Goal: Entertainment & Leisure: Consume media (video, audio)

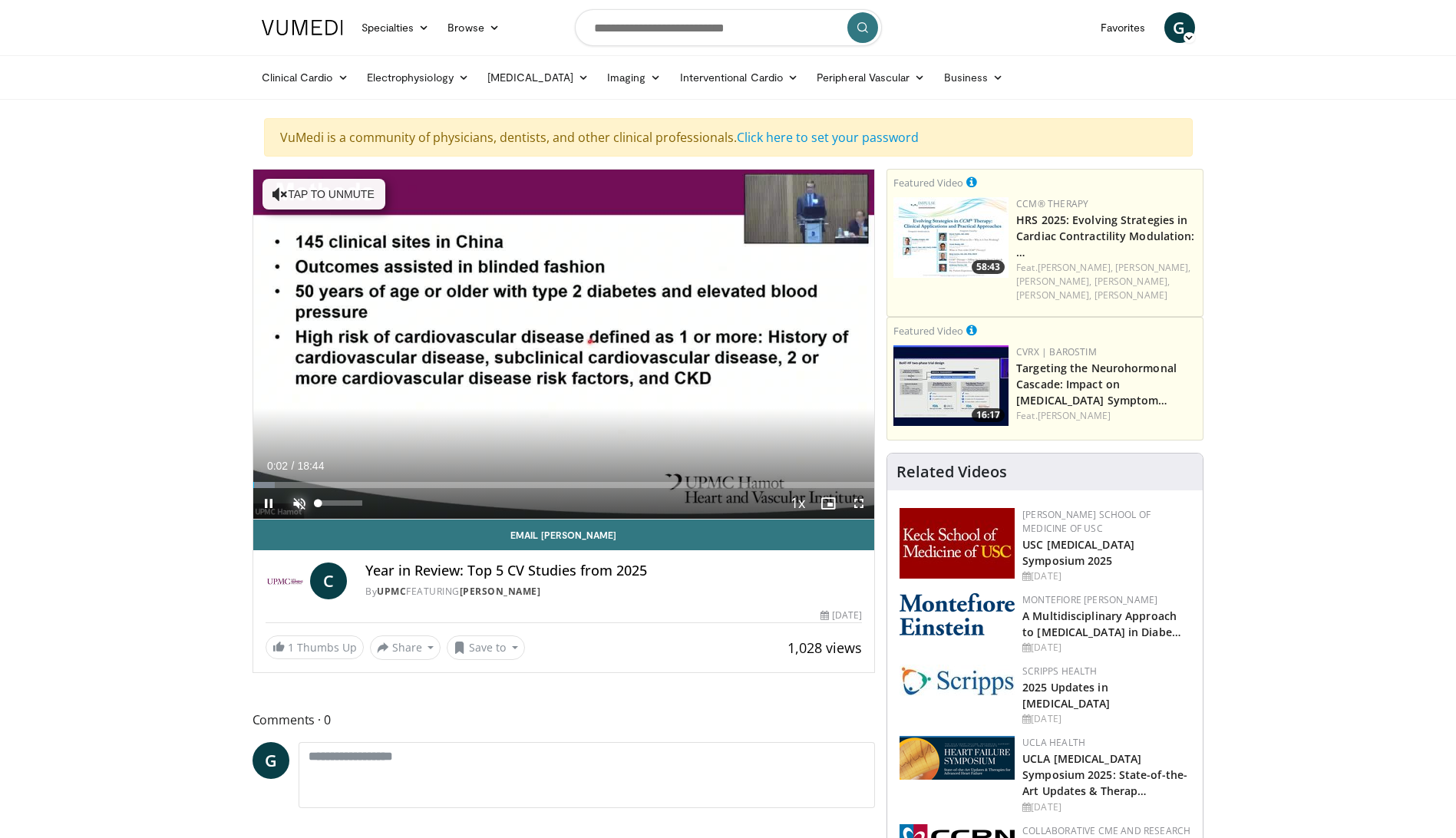
click at [301, 499] on span "Video Player" at bounding box center [299, 503] width 31 height 31
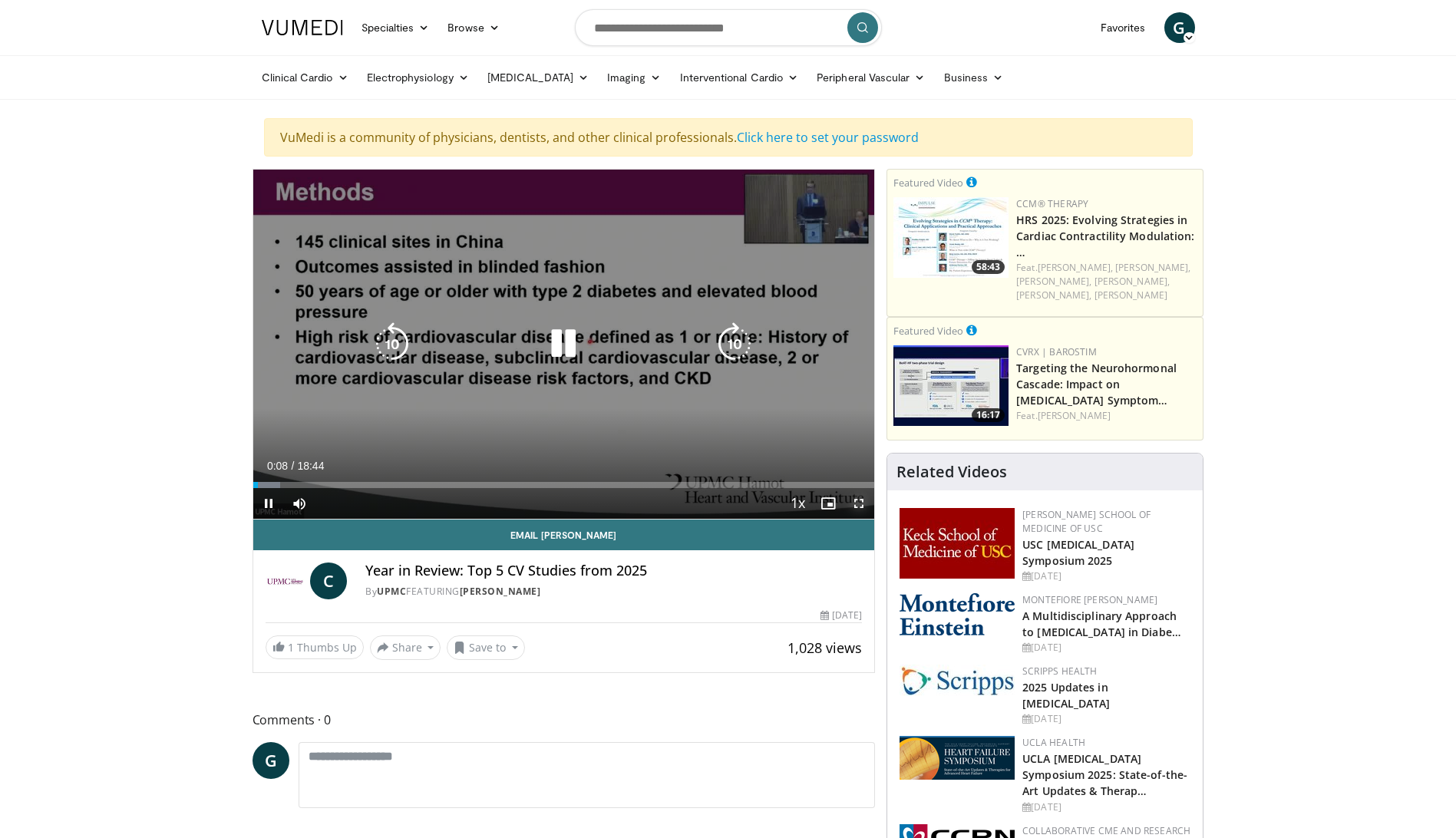
drag, startPoint x: 860, startPoint y: 504, endPoint x: 864, endPoint y: 584, distance: 80.1
click at [860, 504] on span "Video Player" at bounding box center [859, 503] width 31 height 31
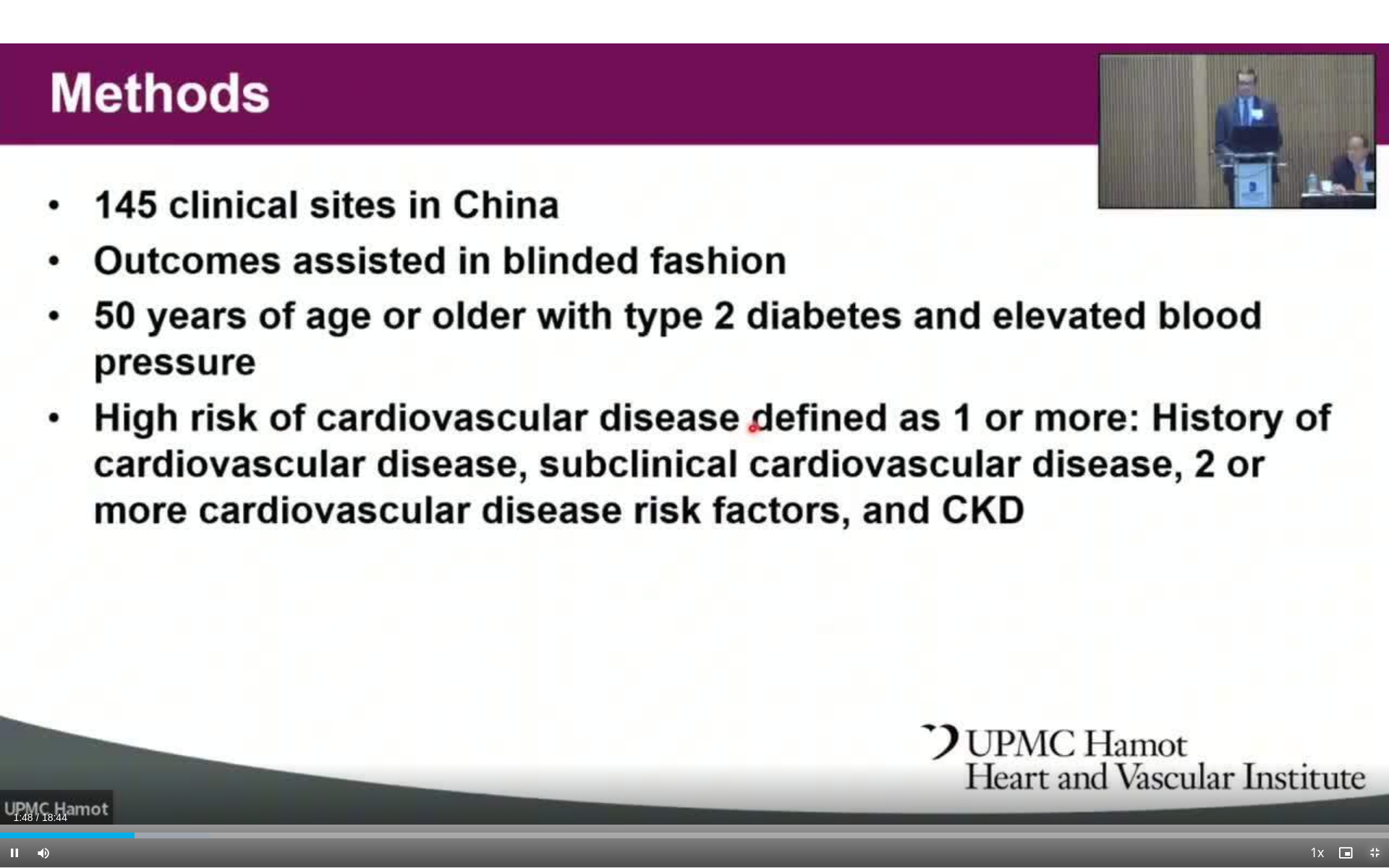
click at [1371, 789] on span "Video Player" at bounding box center [1374, 852] width 29 height 29
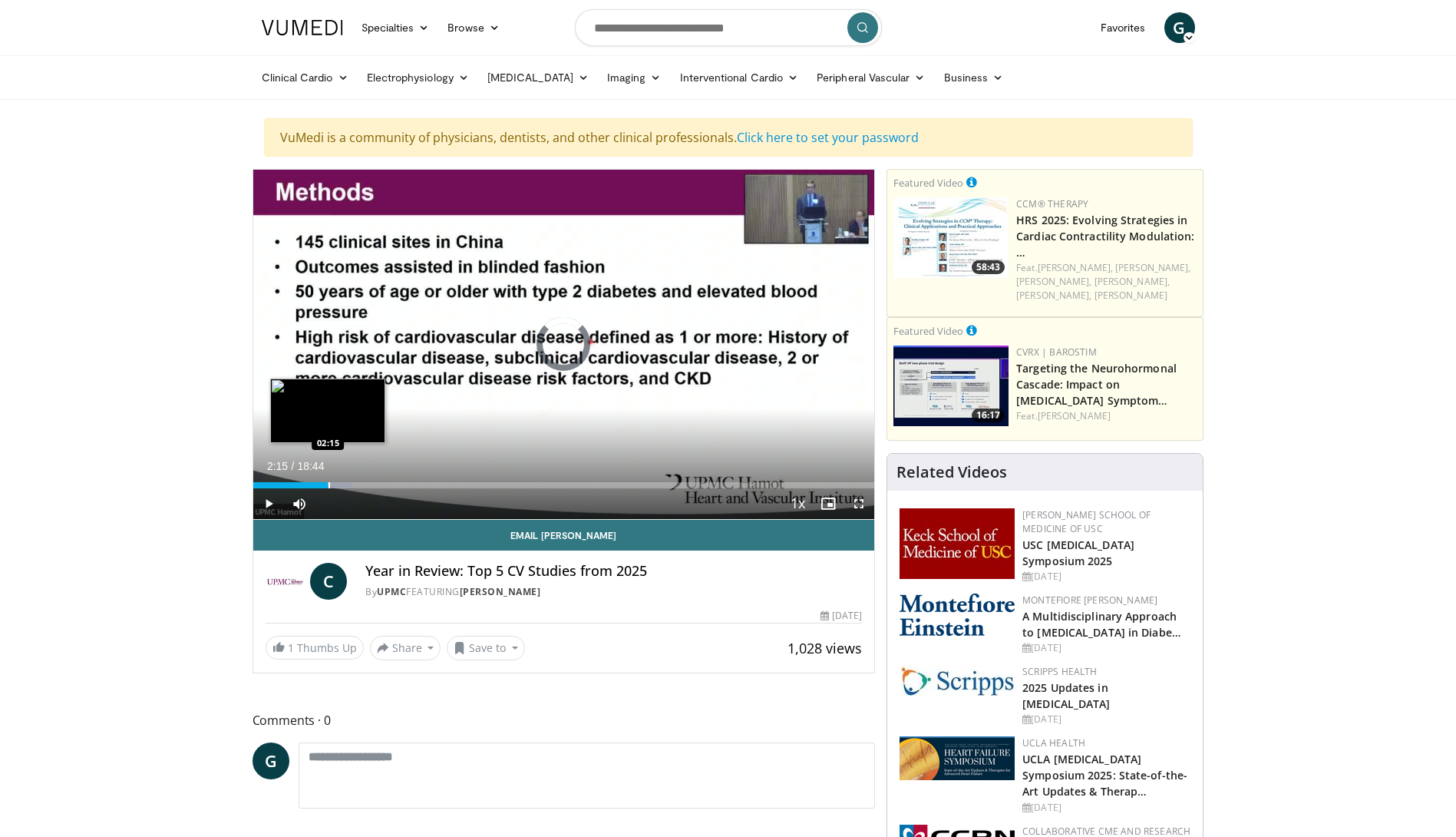
click at [328, 486] on div "Progress Bar" at bounding box center [329, 486] width 2 height 6
click at [860, 501] on span "Video Player" at bounding box center [859, 504] width 31 height 31
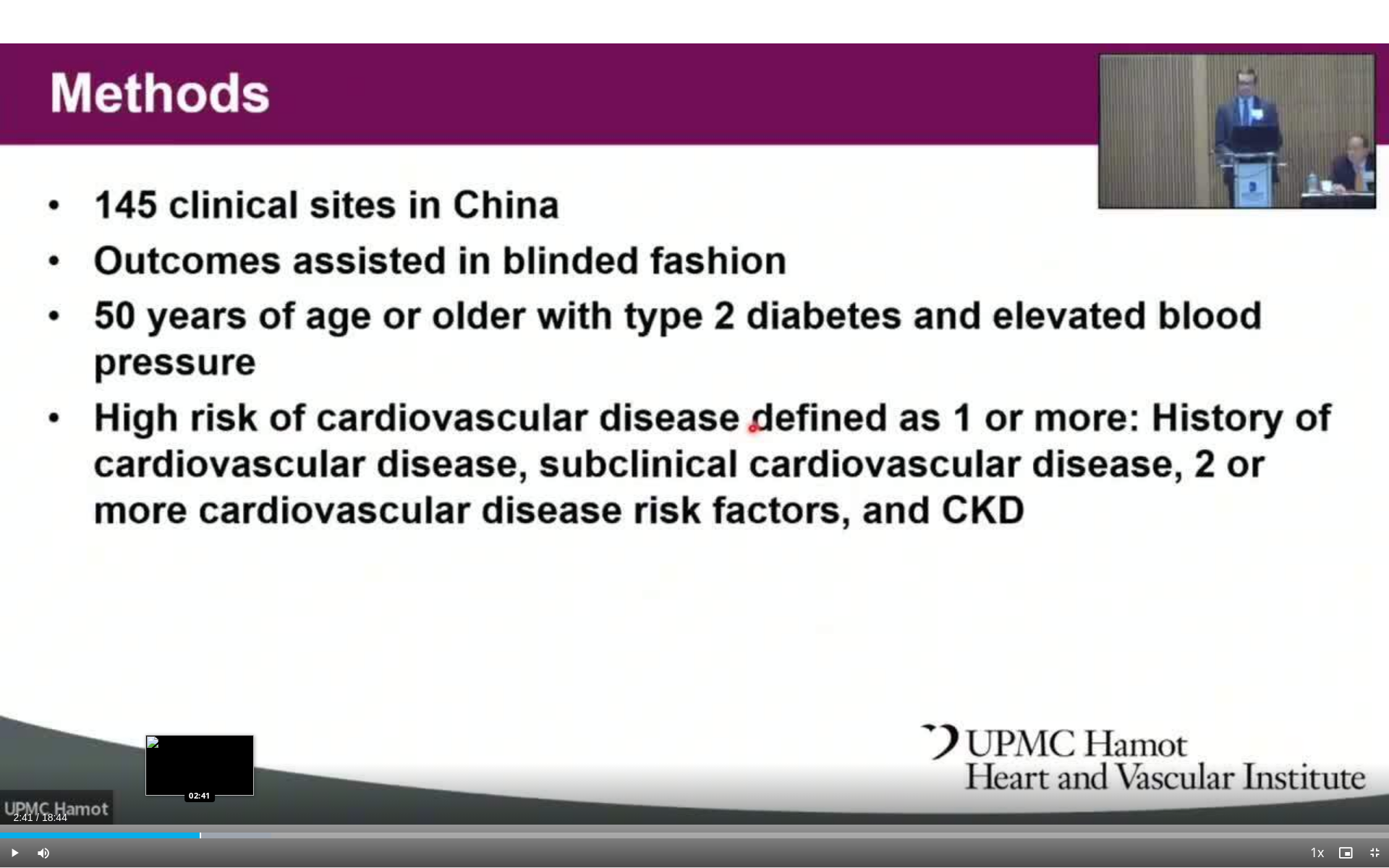
click at [199, 789] on div "Progress Bar" at bounding box center [200, 835] width 1 height 6
click at [217, 789] on div "Progress Bar" at bounding box center [217, 835] width 1 height 6
click at [241, 789] on div "Progress Bar" at bounding box center [242, 835] width 1 height 6
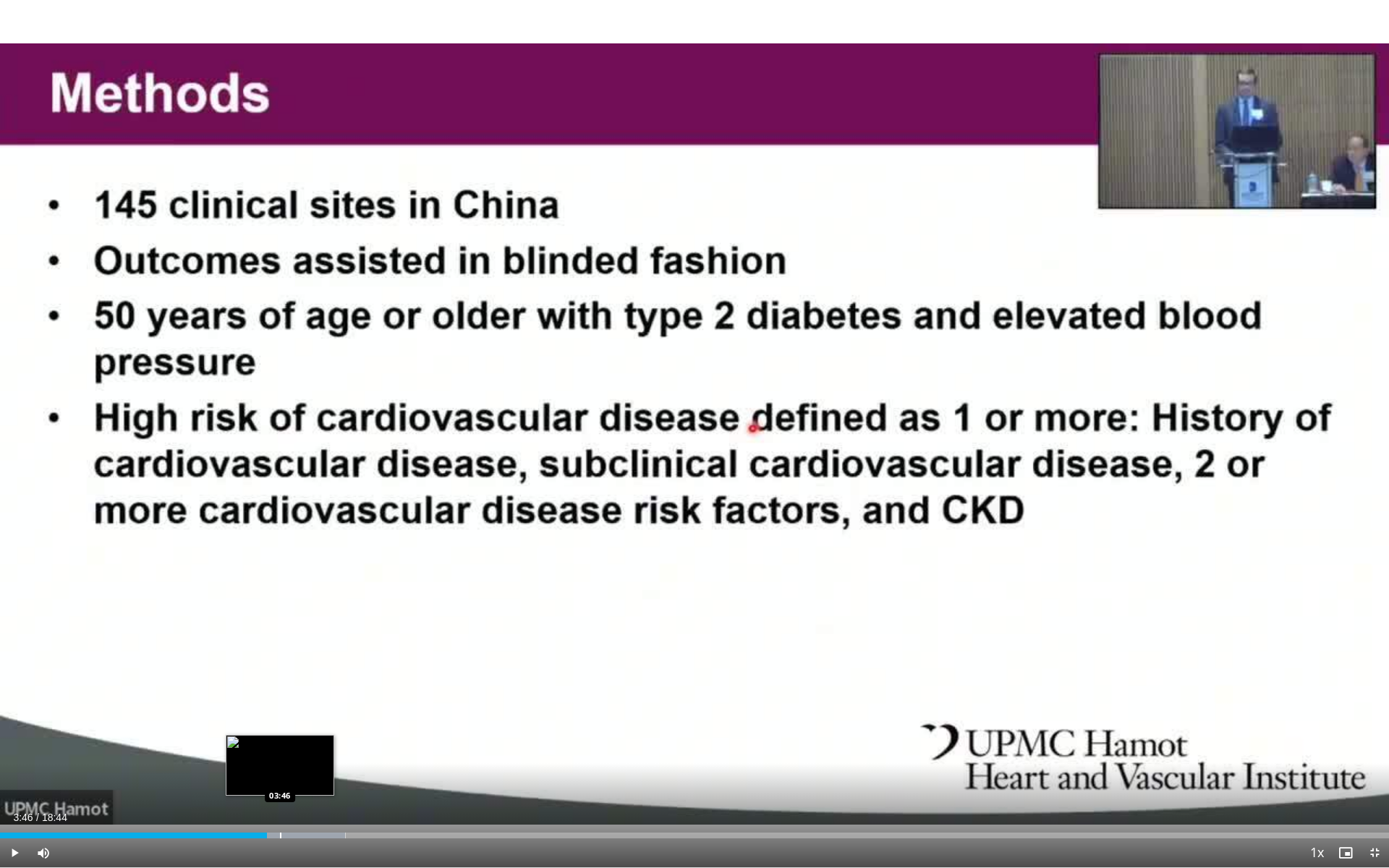
click at [280, 789] on div "Progress Bar" at bounding box center [281, 835] width 1 height 6
click at [295, 789] on div "Progress Bar" at bounding box center [300, 835] width 113 height 6
click at [329, 789] on div "Loaded : 27.58% 04:26 04:25" at bounding box center [694, 831] width 1389 height 13
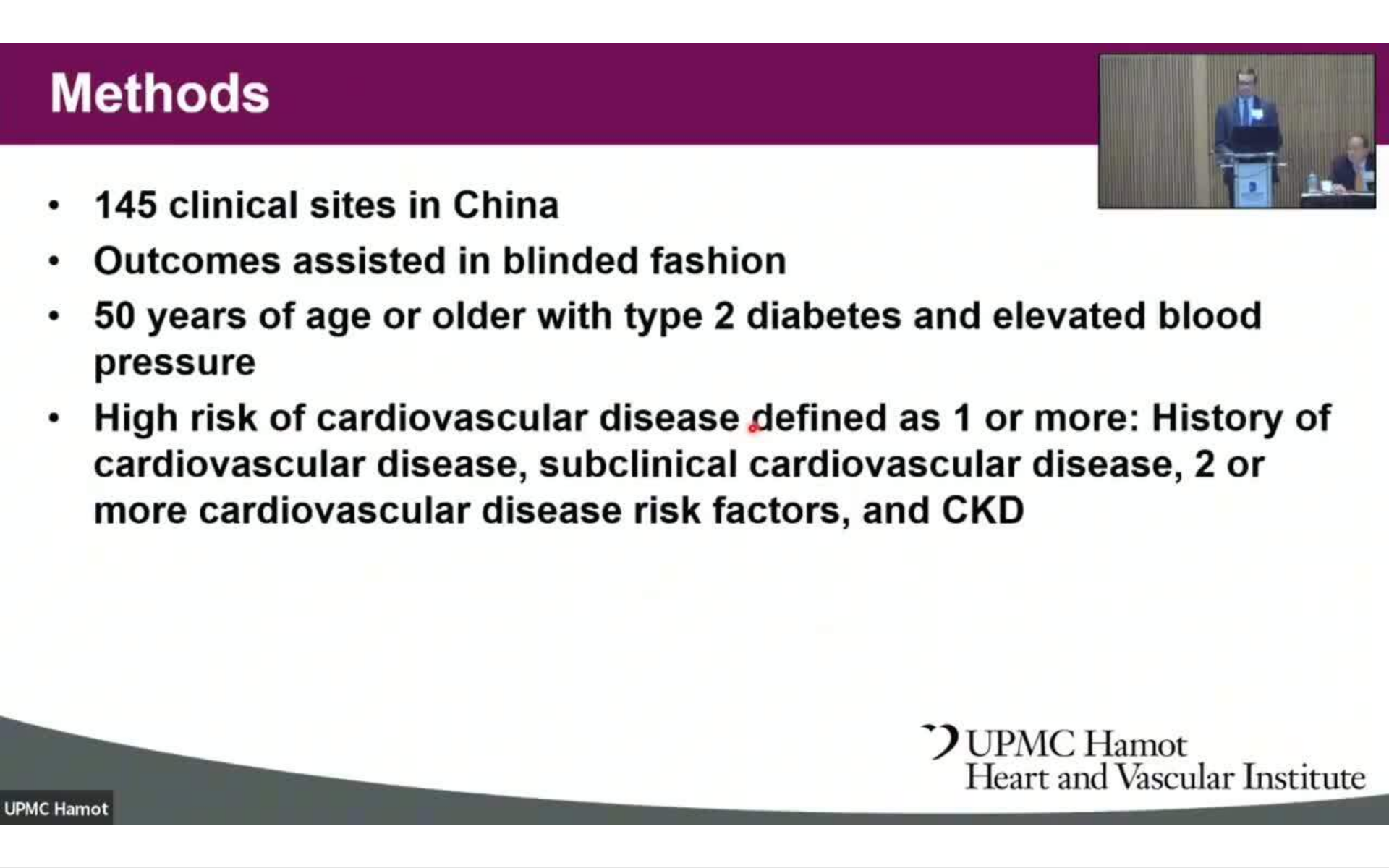
click at [355, 789] on div "10 seconds Tap to unmute" at bounding box center [694, 433] width 1389 height 867
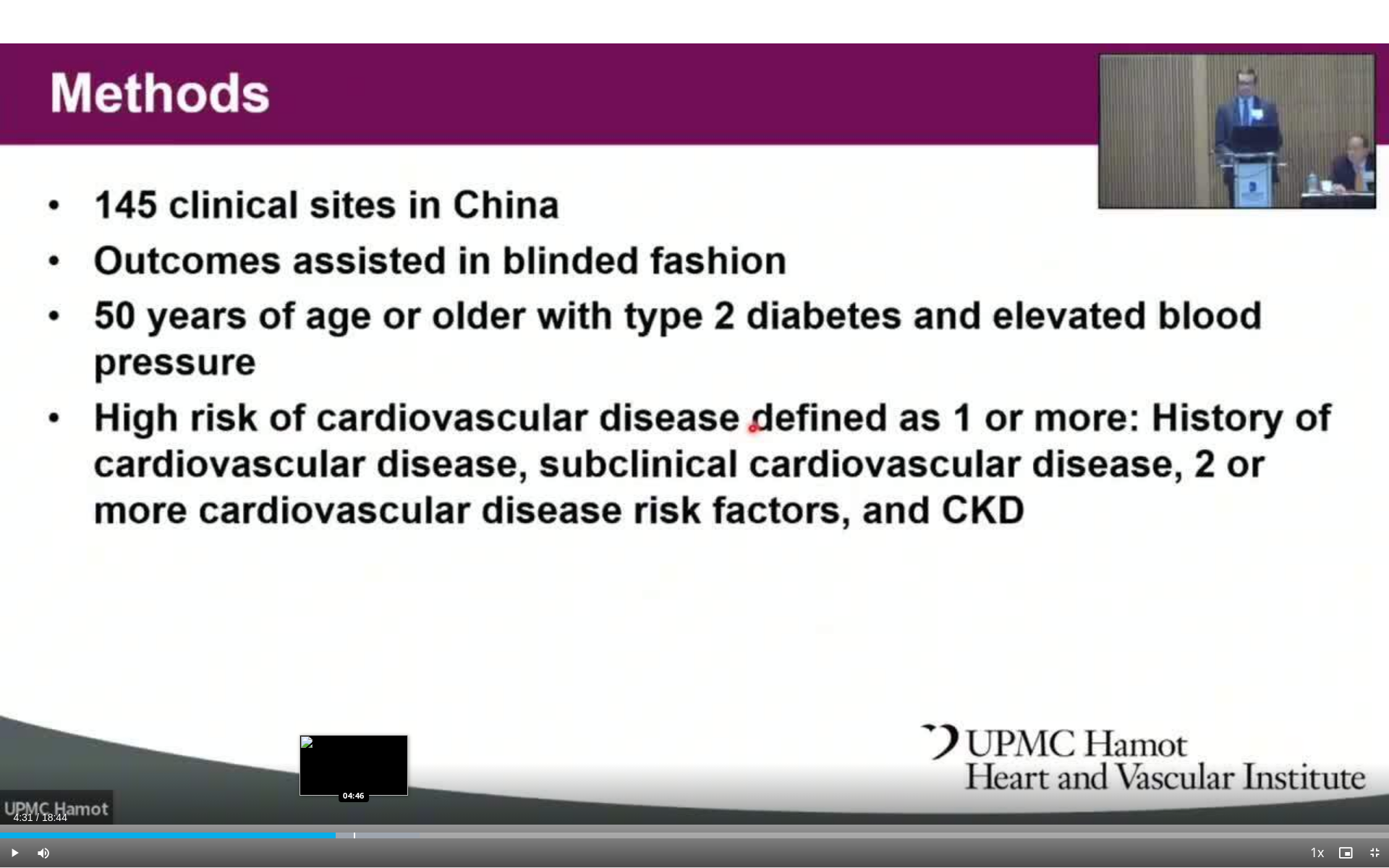
click at [353, 789] on div "Progress Bar" at bounding box center [354, 835] width 1 height 6
click at [11, 789] on span "Video Player" at bounding box center [14, 852] width 29 height 29
click at [390, 789] on div "Progress Bar" at bounding box center [391, 835] width 1 height 6
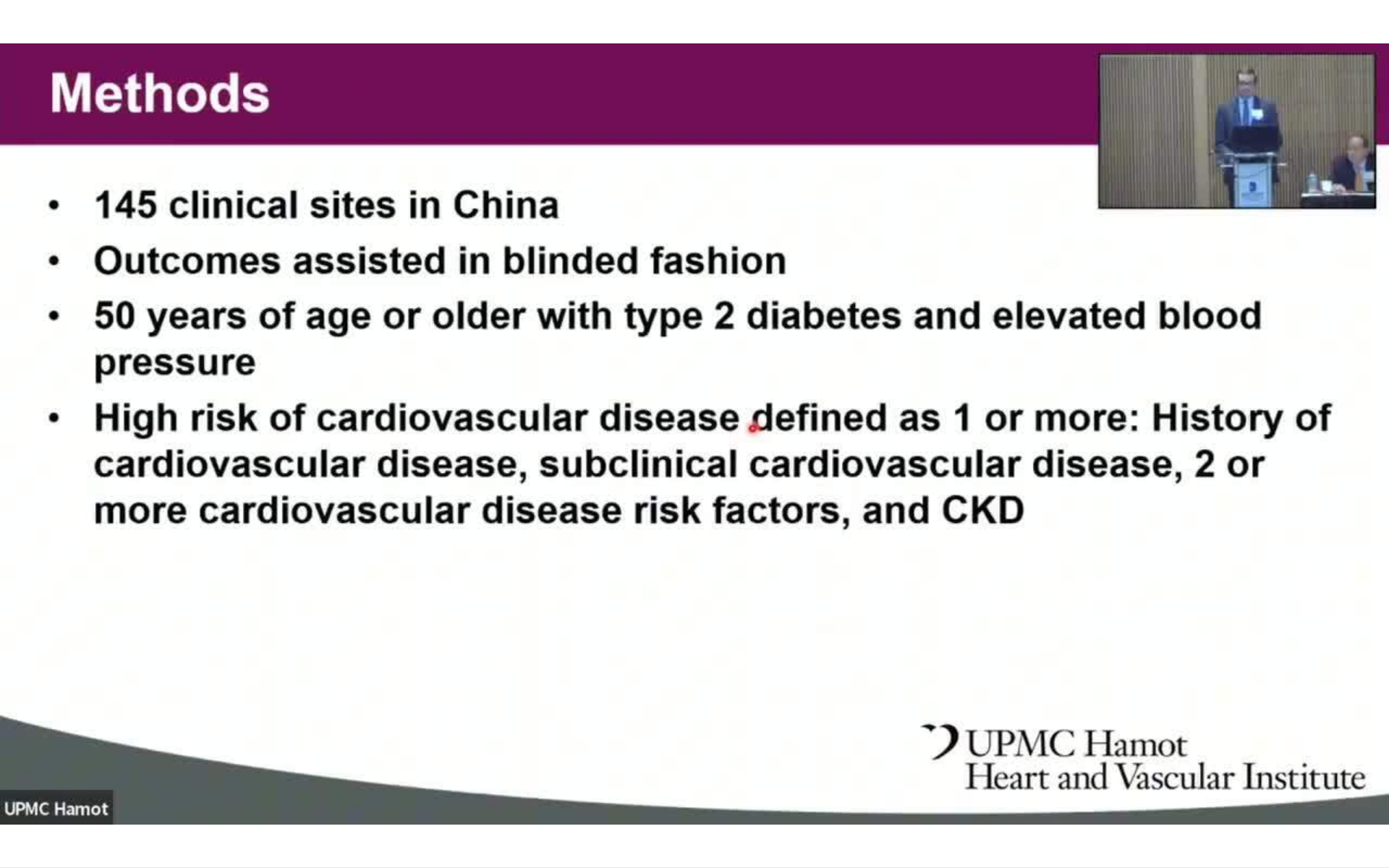
click at [409, 789] on div "10 seconds Tap to unmute" at bounding box center [694, 433] width 1389 height 867
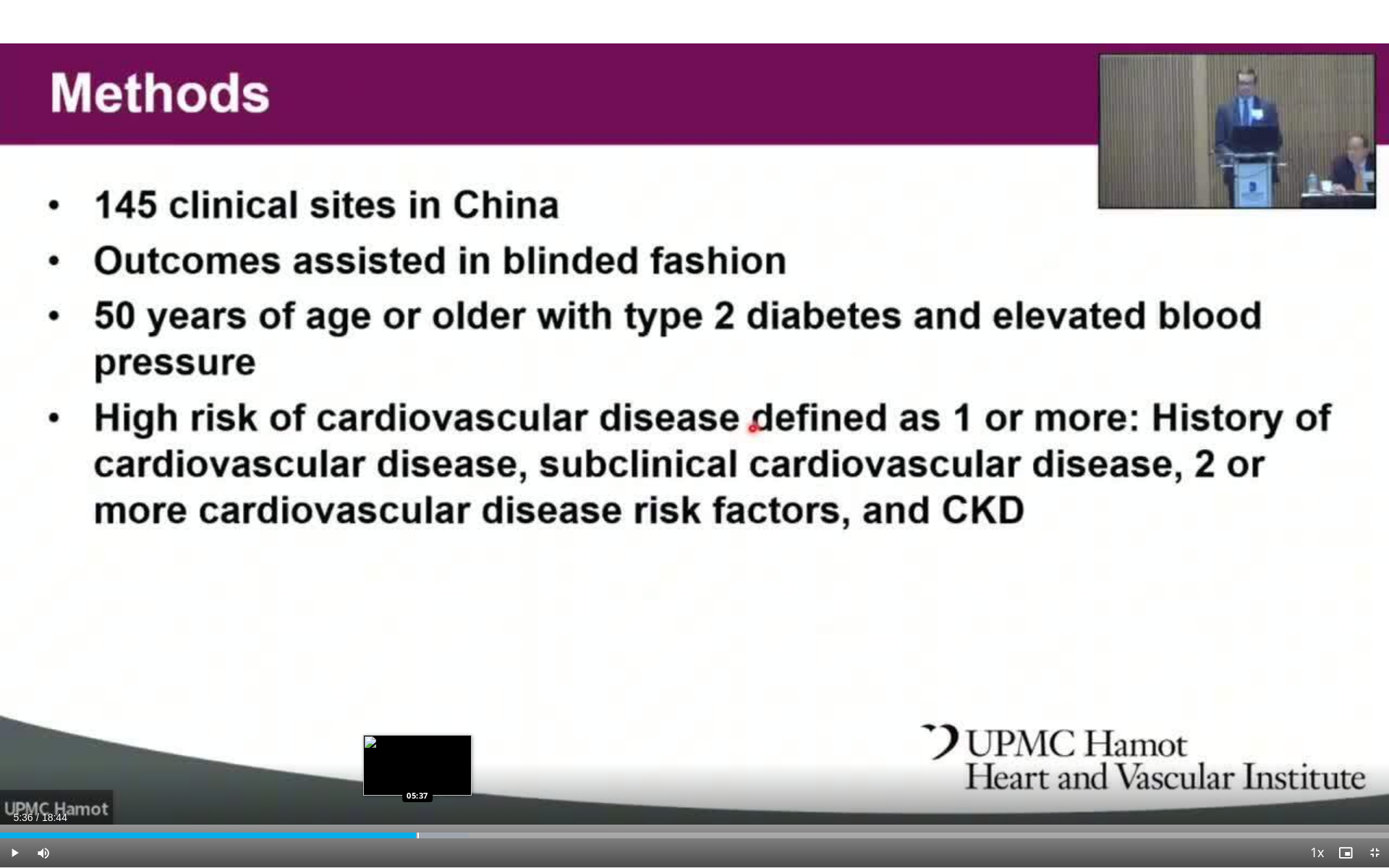
click at [416, 789] on div "Loaded : 33.75% 05:36 05:37" at bounding box center [694, 835] width 1389 height 6
click at [15, 789] on span "Video Player" at bounding box center [14, 852] width 29 height 29
click at [353, 789] on div "Progress Bar" at bounding box center [353, 835] width 1 height 6
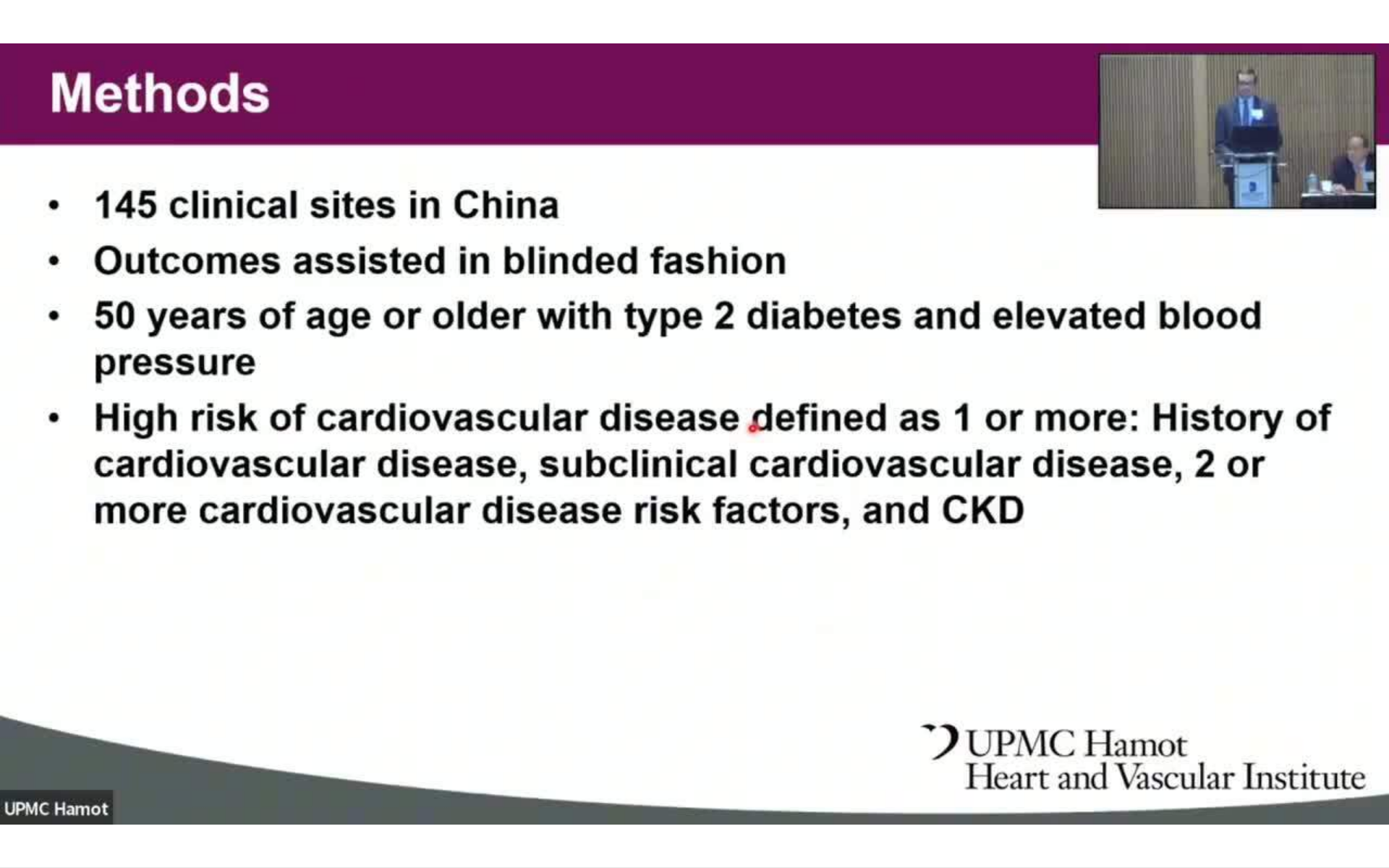
click at [346, 789] on video-js "**********" at bounding box center [694, 434] width 1389 height 868
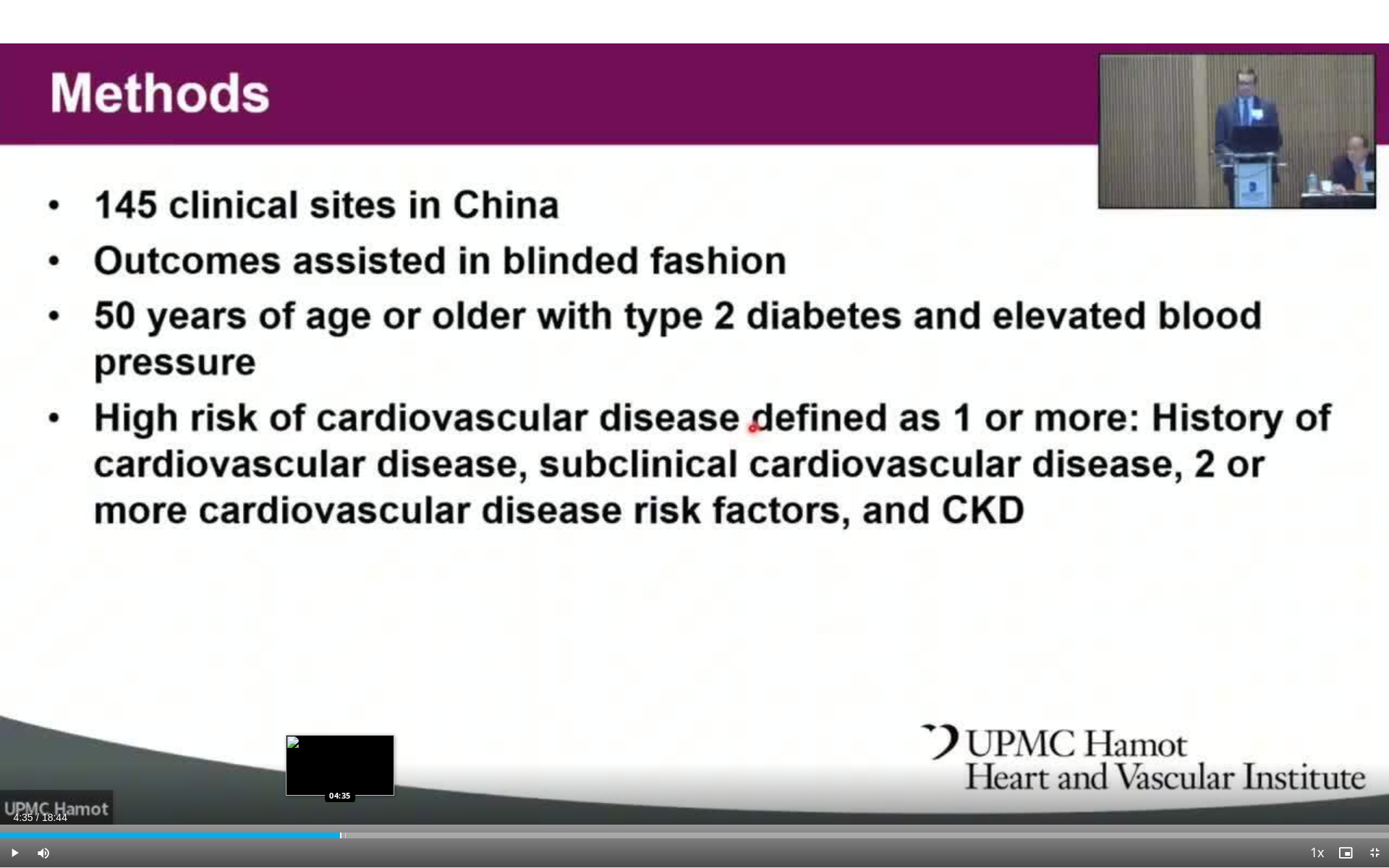
click at [340, 789] on div "Progress Bar" at bounding box center [341, 835] width 1 height 6
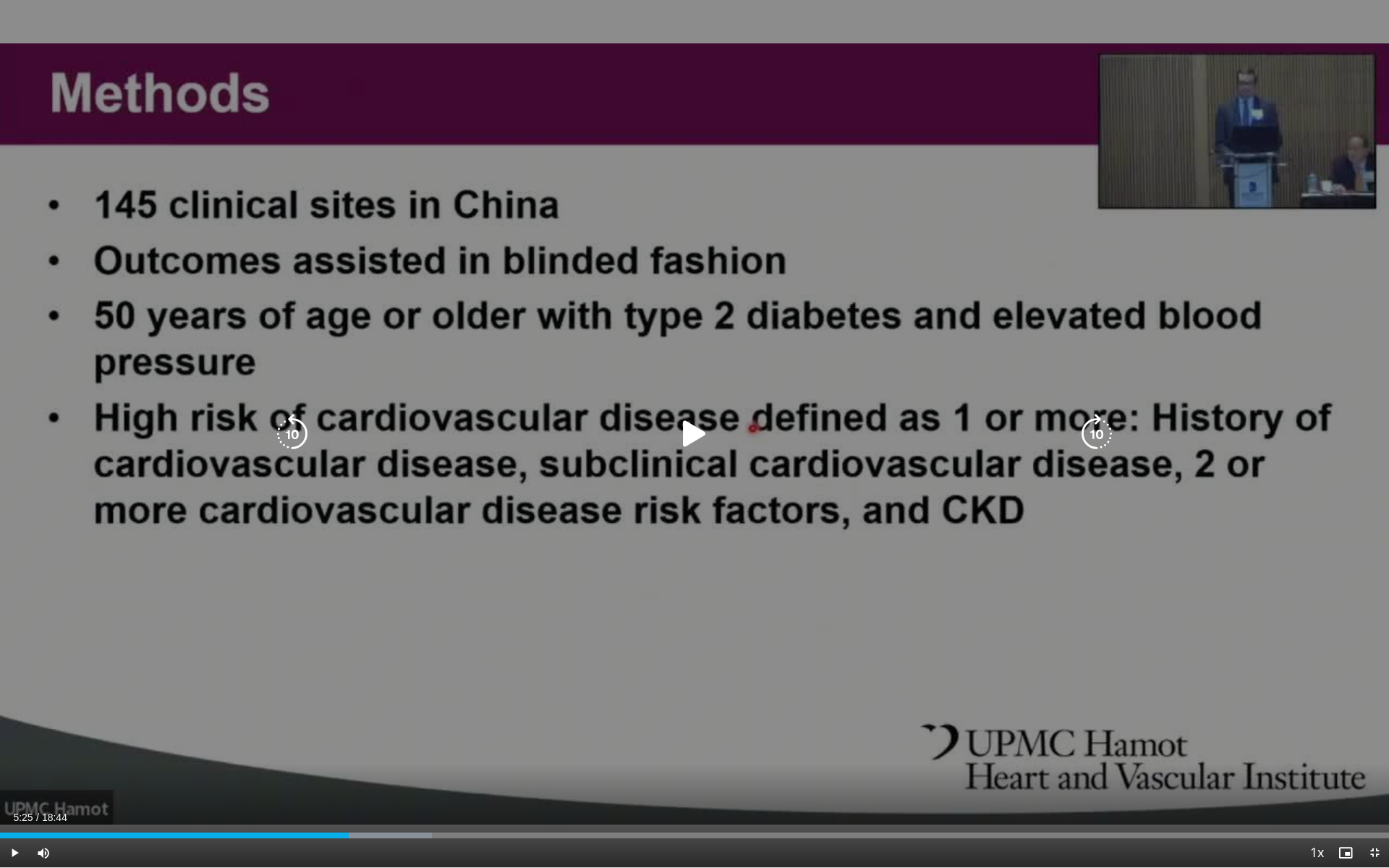
click at [402, 789] on div "Progress Bar" at bounding box center [383, 835] width 99 height 6
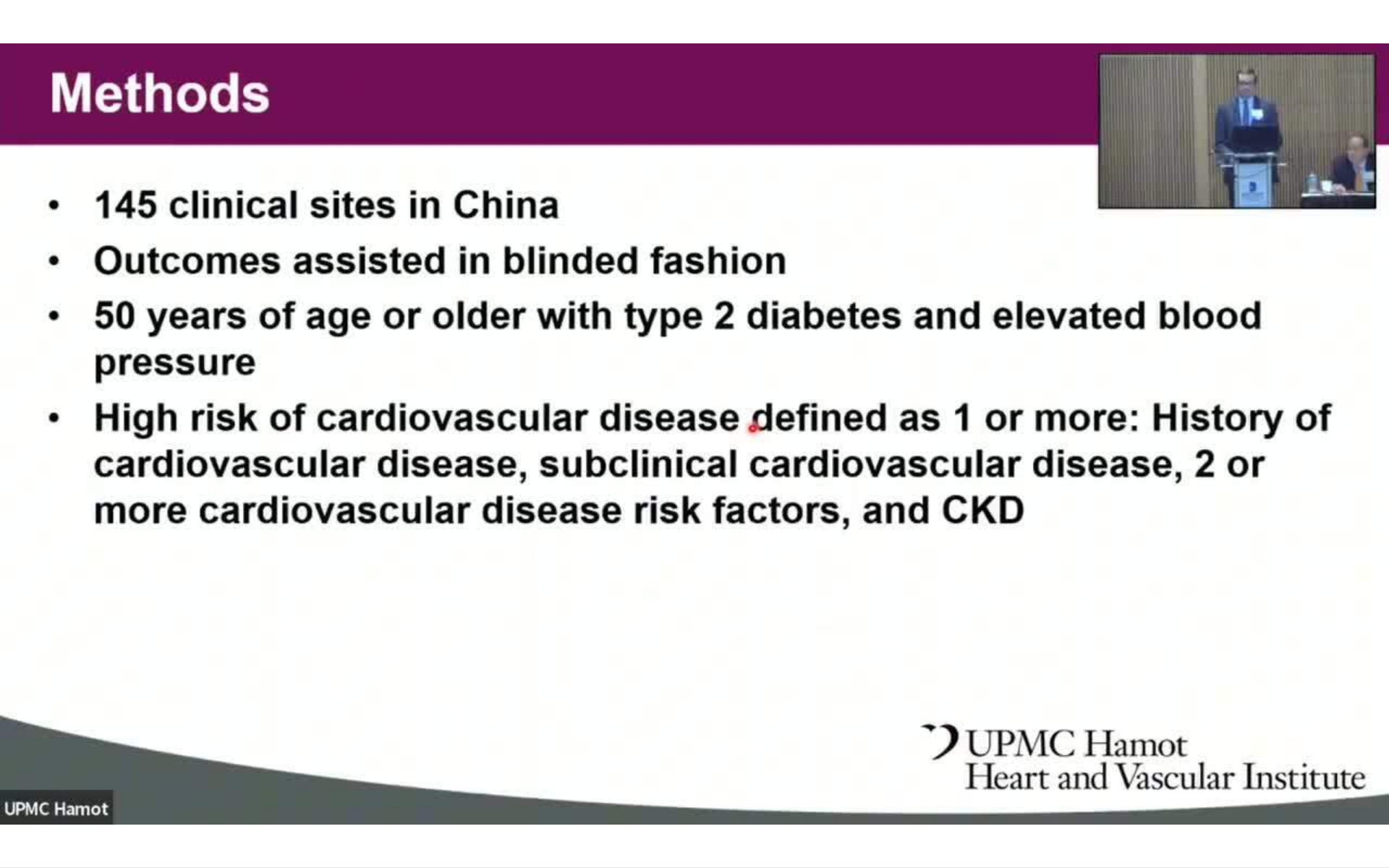
click at [426, 789] on video-js "**********" at bounding box center [694, 434] width 1389 height 868
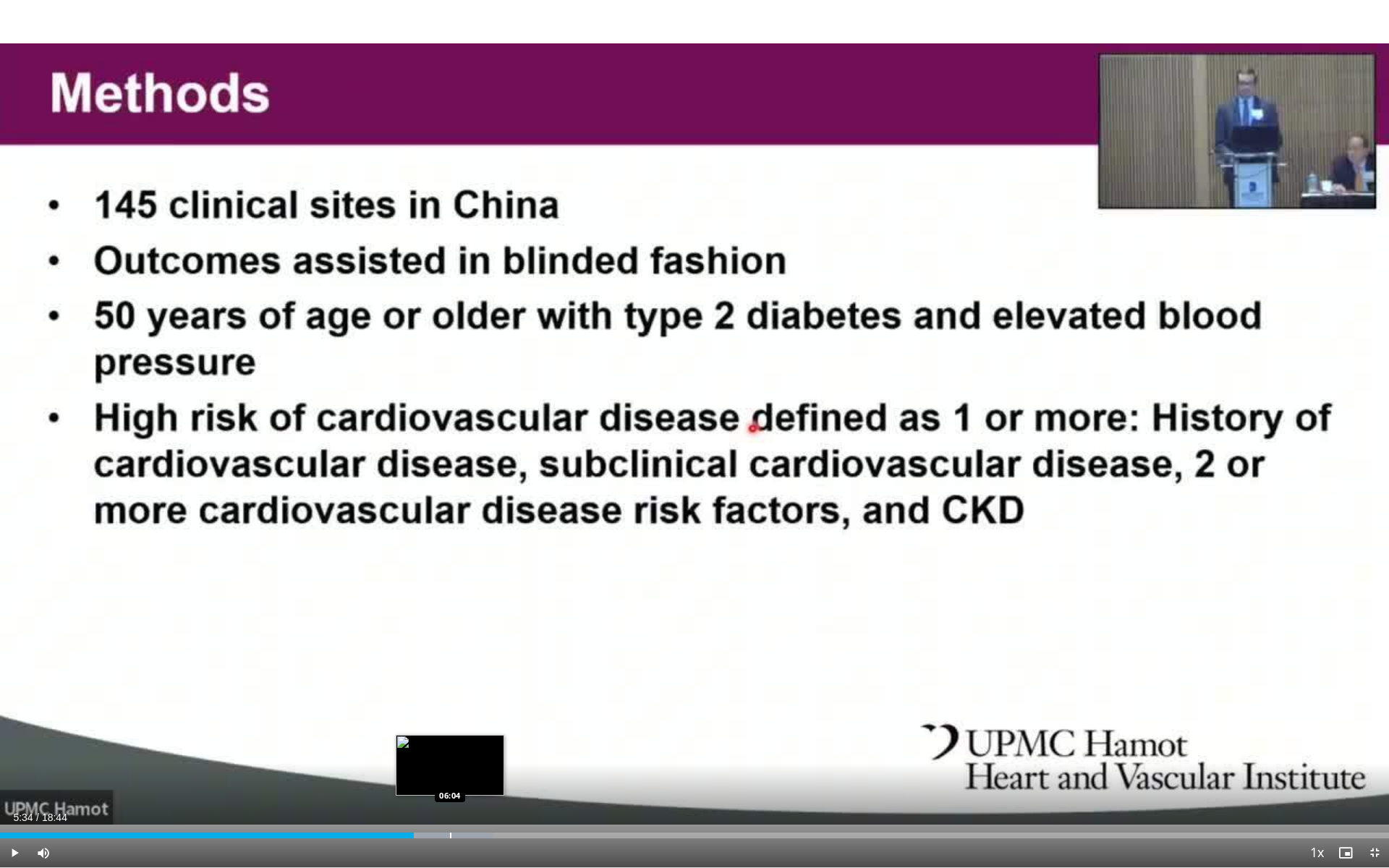
click at [451, 789] on div "Progress Bar" at bounding box center [451, 835] width 1 height 6
click at [477, 789] on div "Progress Bar" at bounding box center [477, 835] width 1 height 6
click at [503, 789] on div "Progress Bar" at bounding box center [504, 835] width 1 height 6
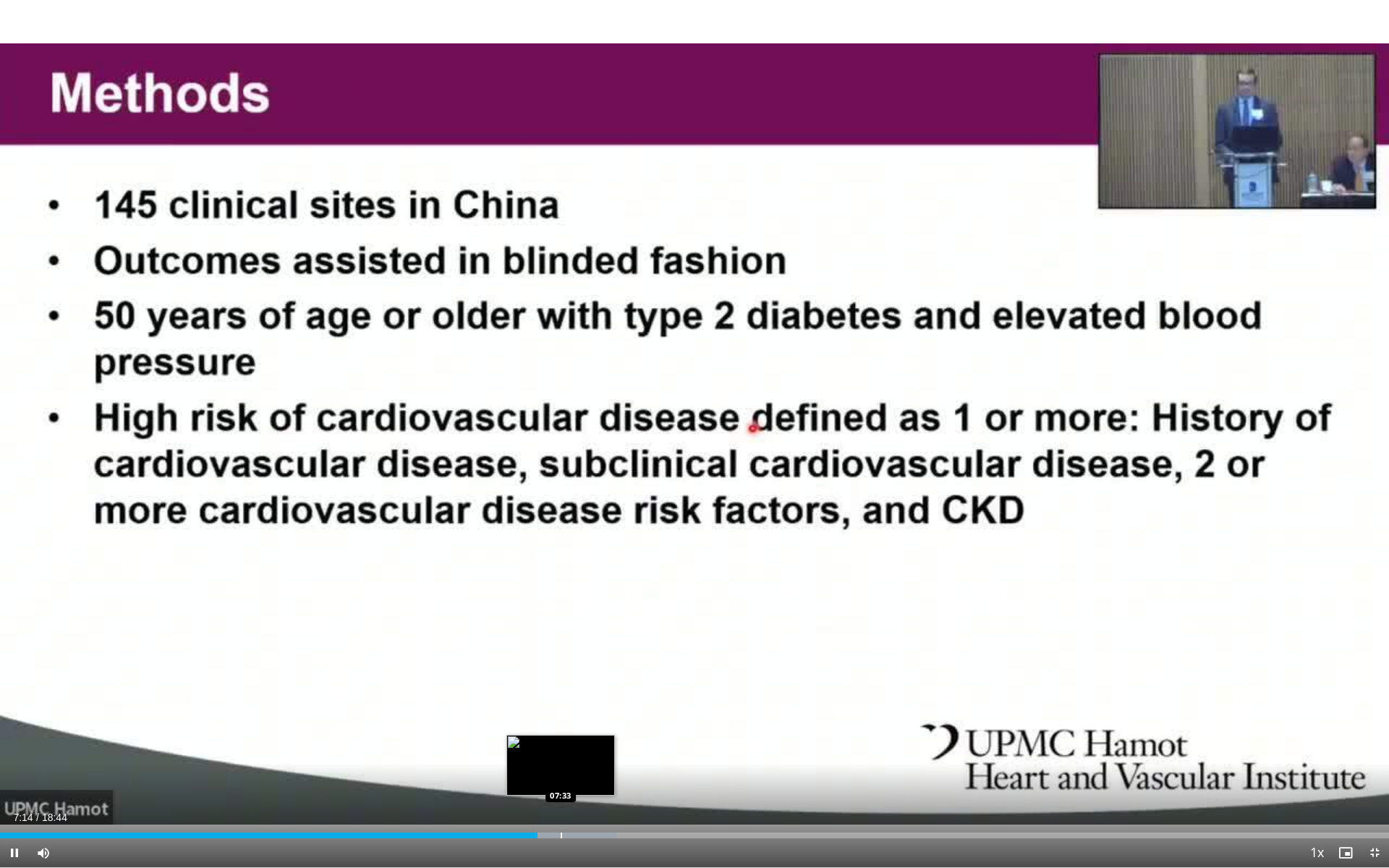
click at [560, 789] on div "Progress Bar" at bounding box center [561, 835] width 1 height 6
click at [577, 789] on div "Progress Bar" at bounding box center [578, 835] width 1 height 6
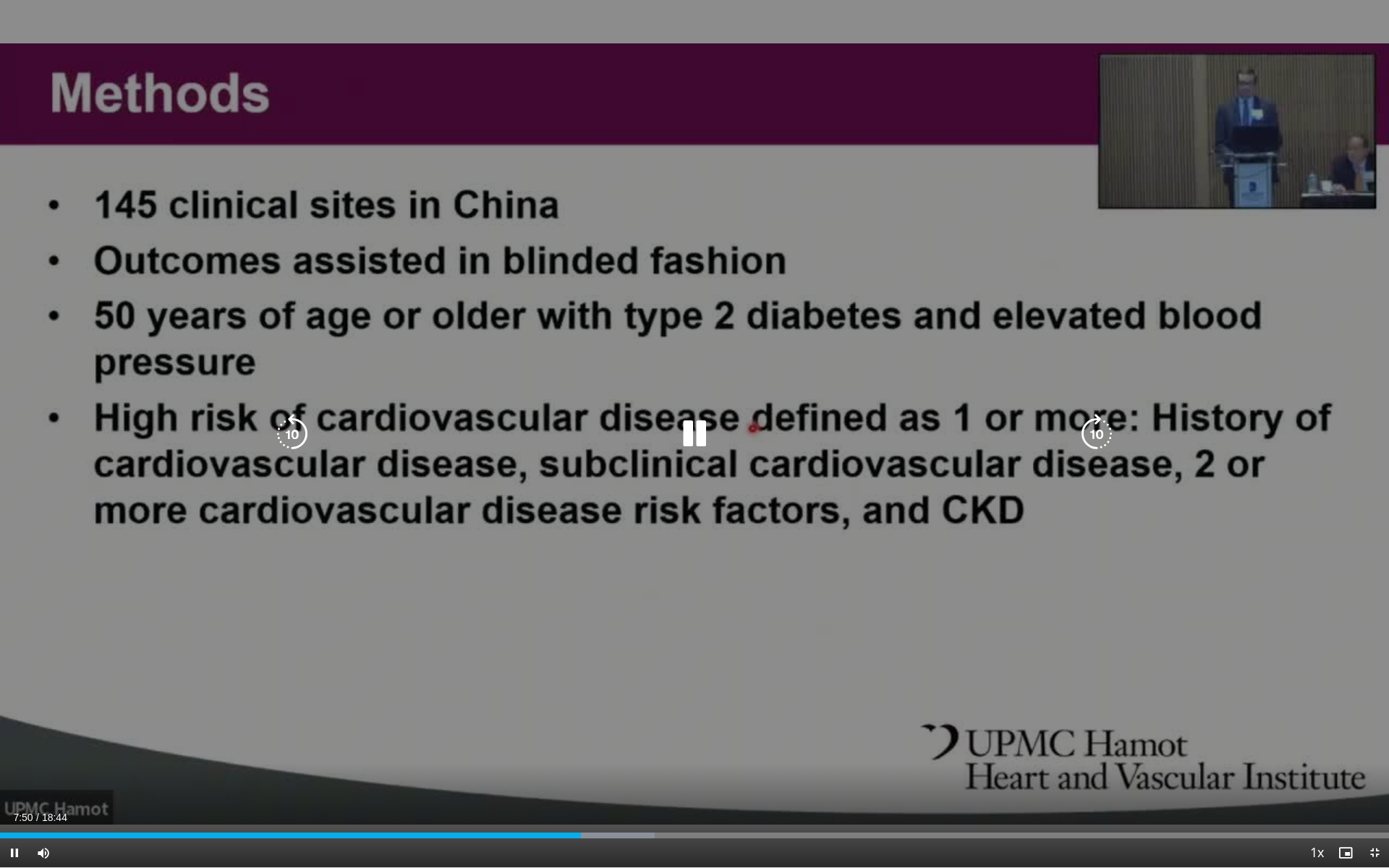
click at [0, 0] on div "Progress Bar" at bounding box center [0, 0] width 0 height 0
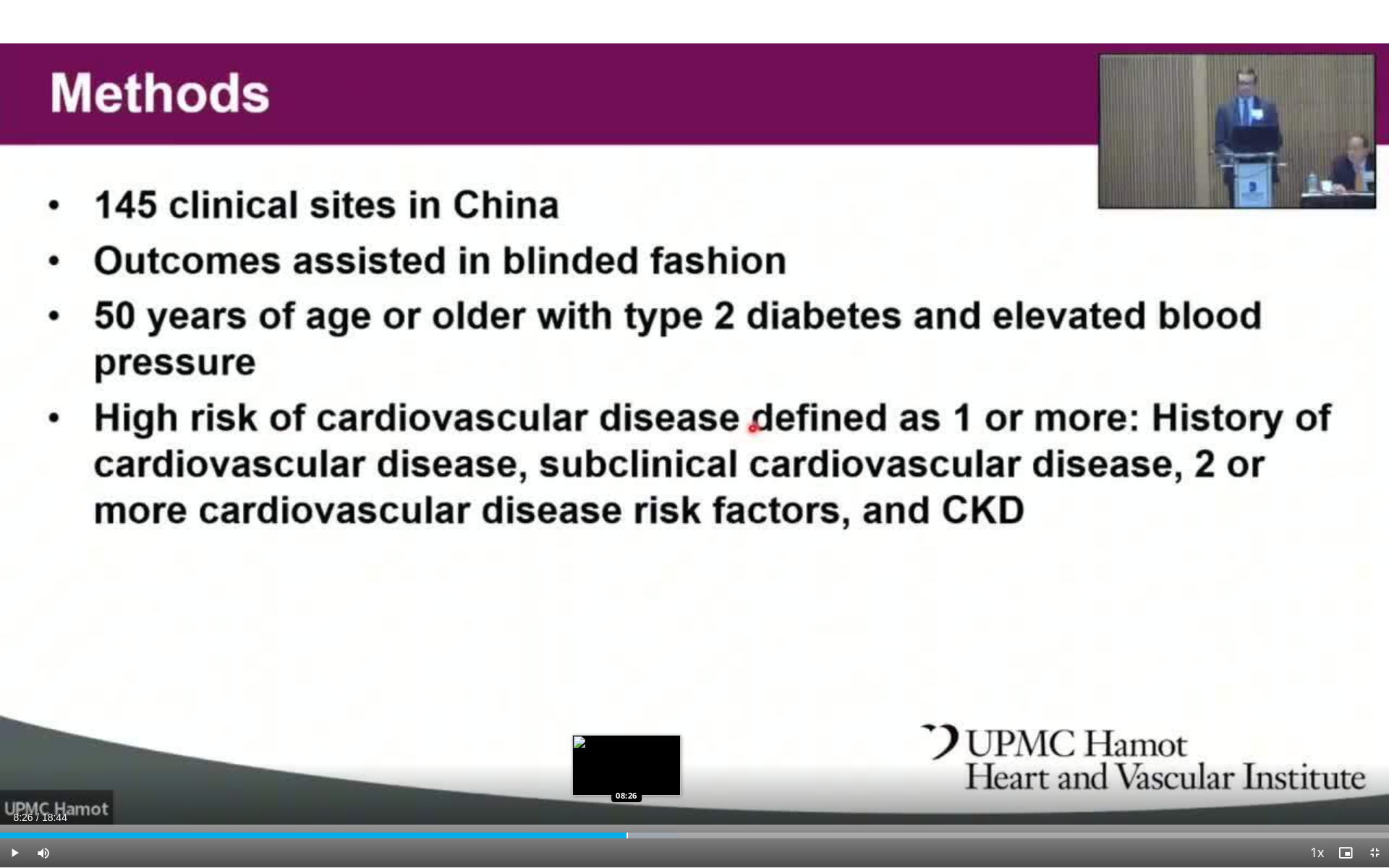
click at [626, 789] on div "Progress Bar" at bounding box center [627, 835] width 1 height 6
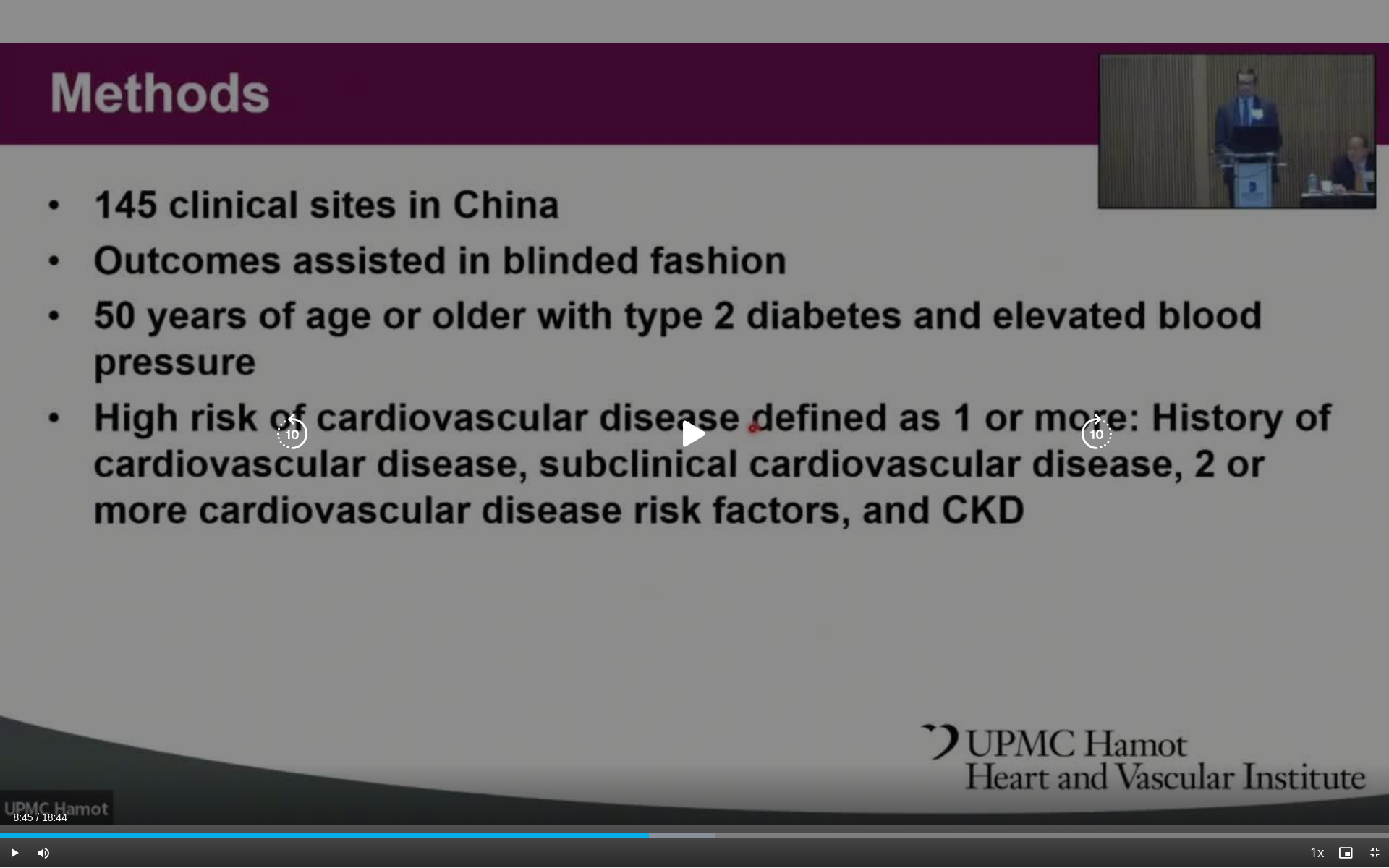
click at [649, 789] on div "Loaded : 51.52% 08:45 08:43" at bounding box center [694, 835] width 1389 height 6
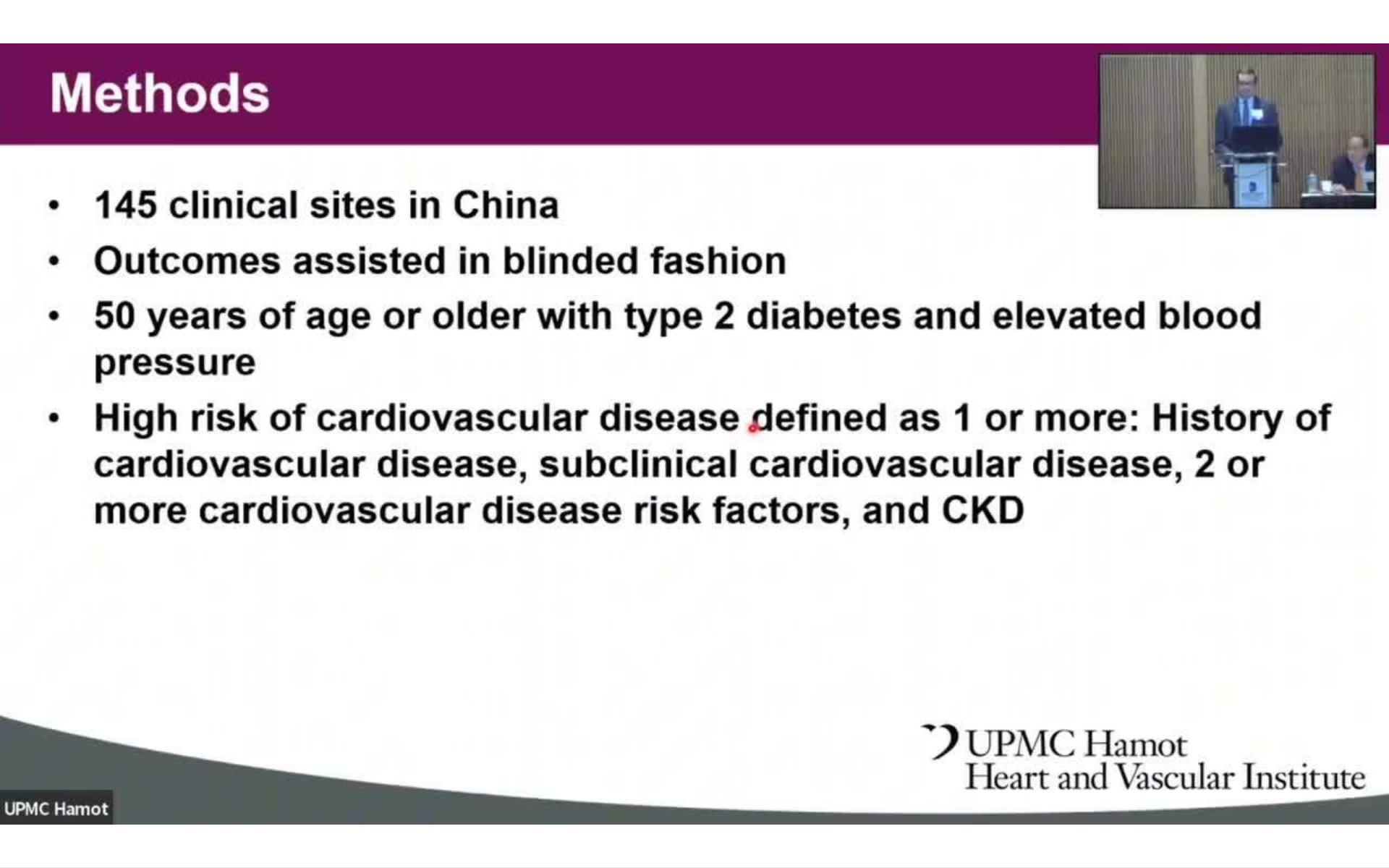
click at [675, 789] on div "10 seconds Tap to unmute" at bounding box center [694, 433] width 1389 height 867
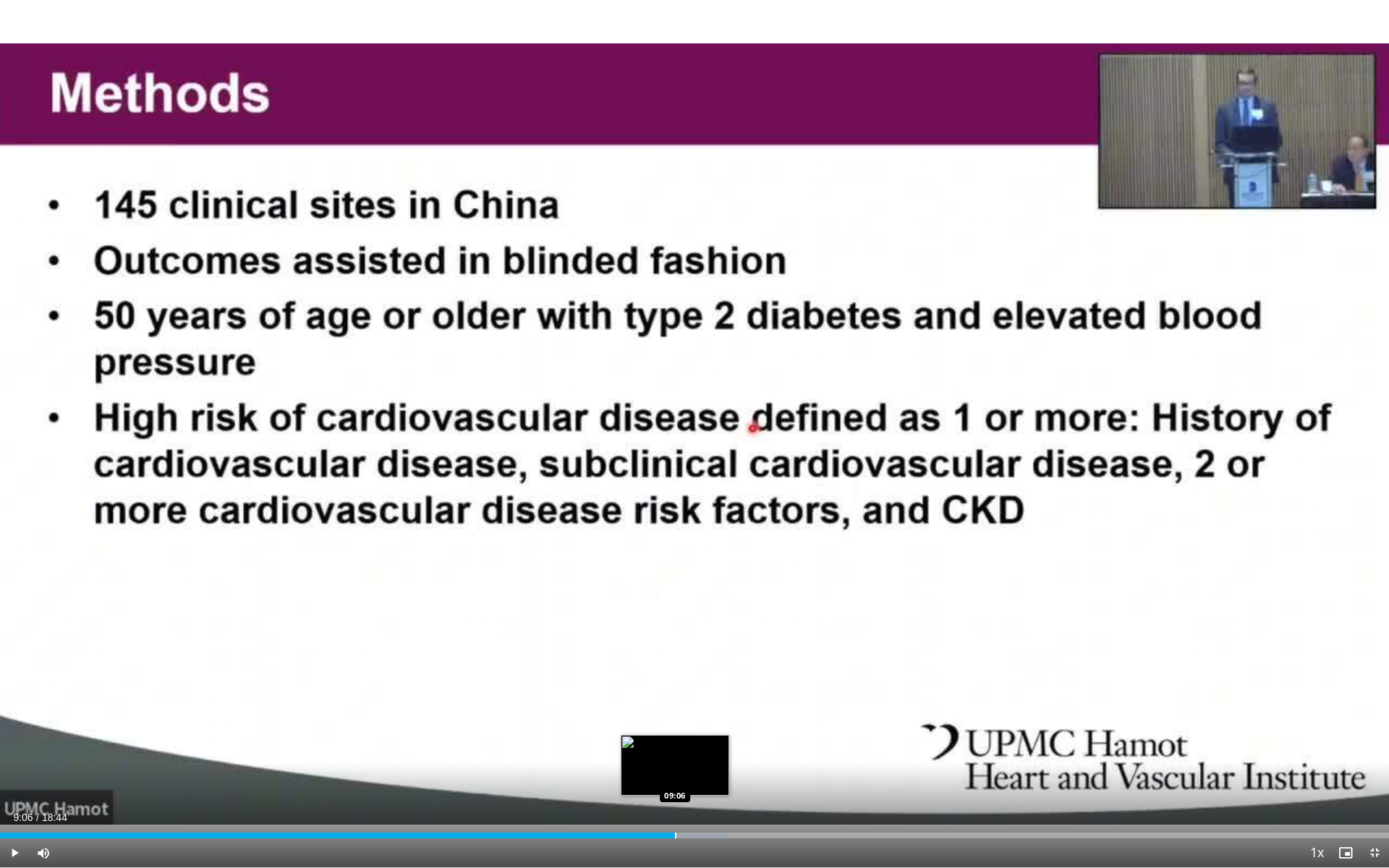
click at [675, 789] on div "Progress Bar" at bounding box center [675, 835] width 1 height 6
click at [22, 789] on span "Video Player" at bounding box center [14, 852] width 29 height 29
click at [724, 789] on div "Progress Bar" at bounding box center [725, 835] width 1 height 6
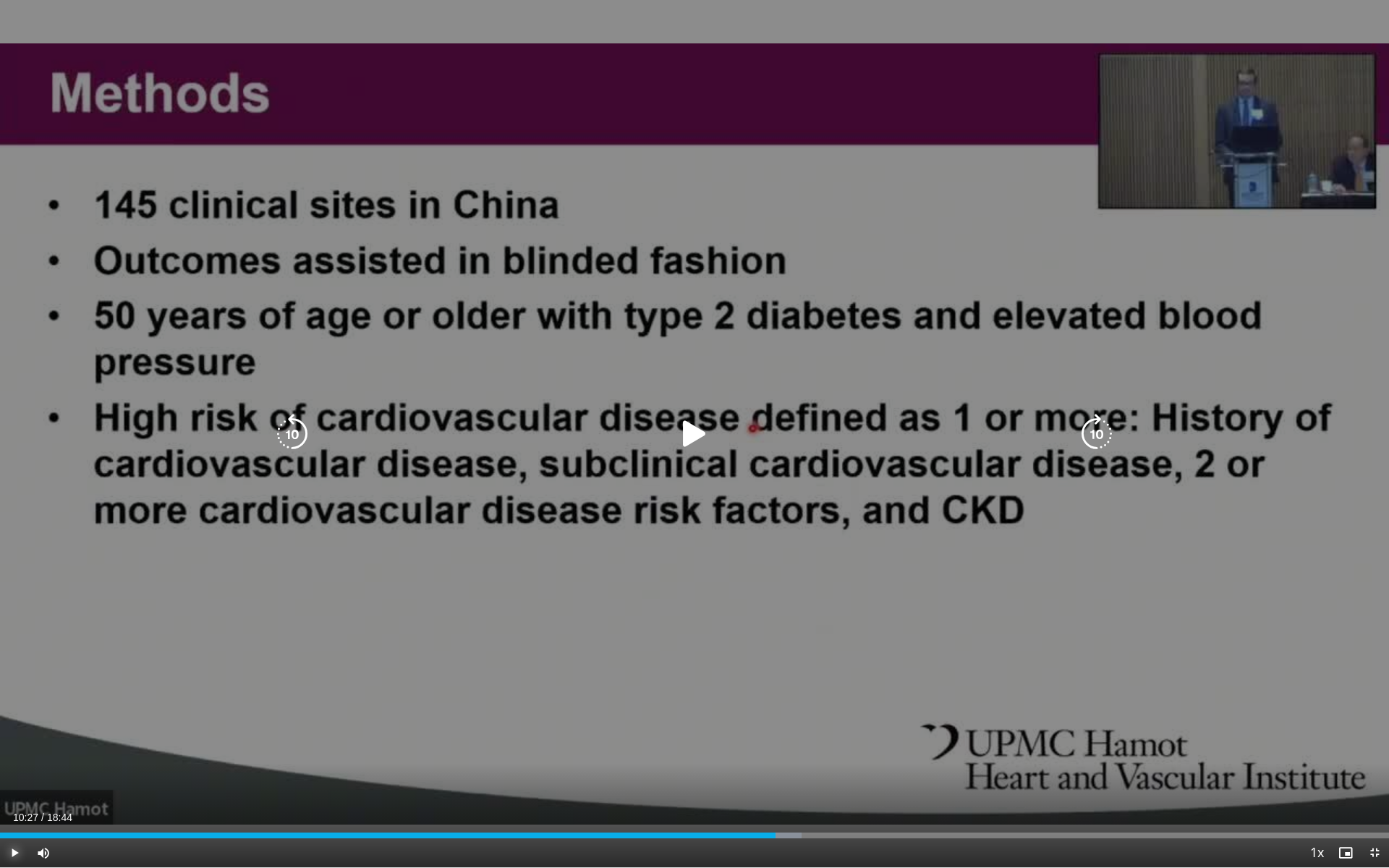
click at [776, 789] on div "Progress Bar" at bounding box center [746, 835] width 112 height 6
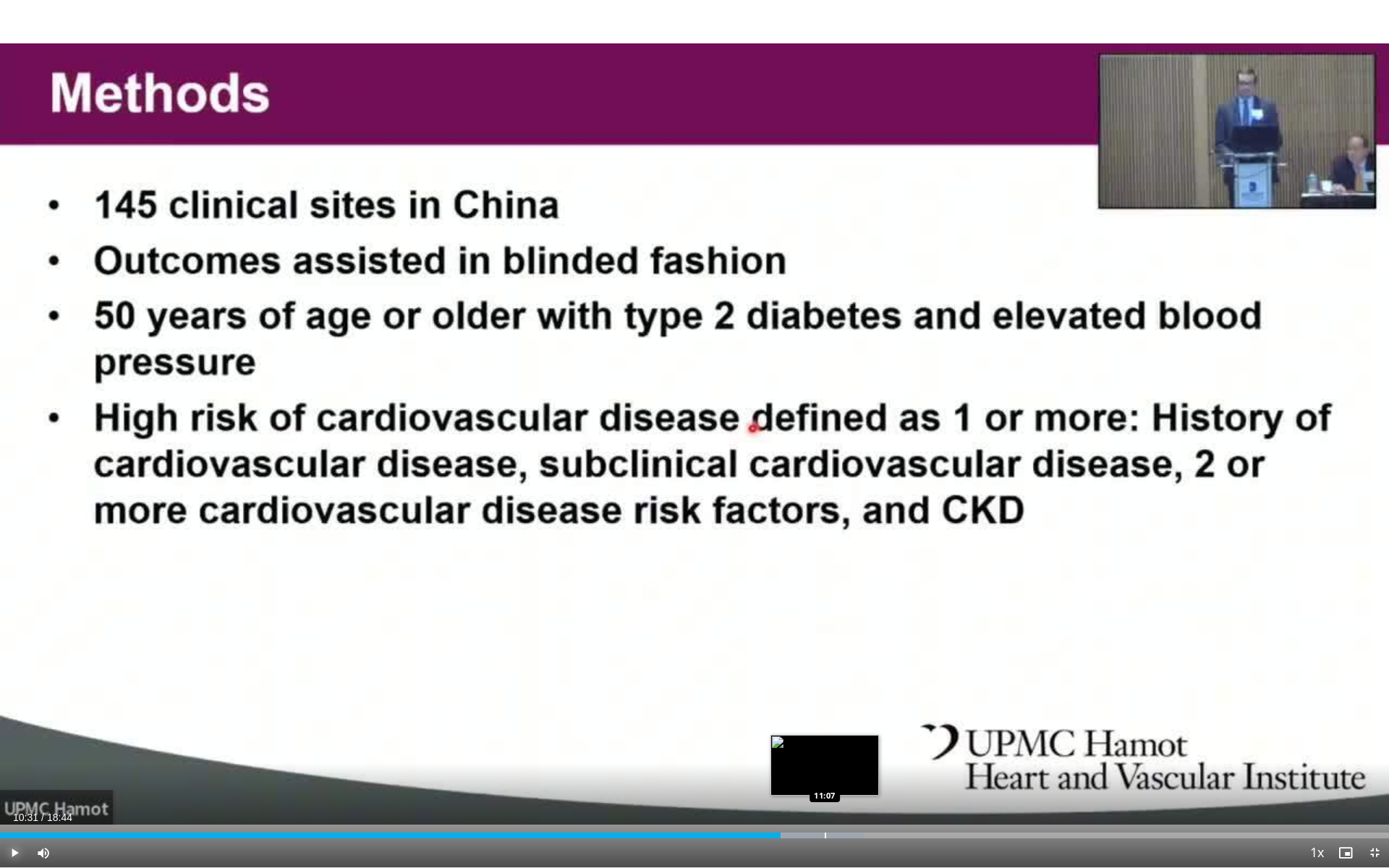
click at [825, 789] on div "Progress Bar" at bounding box center [826, 835] width 1 height 6
click at [853, 789] on div "Progress Bar" at bounding box center [853, 835] width 1 height 6
click at [882, 789] on div "Progress Bar" at bounding box center [878, 835] width 120 height 6
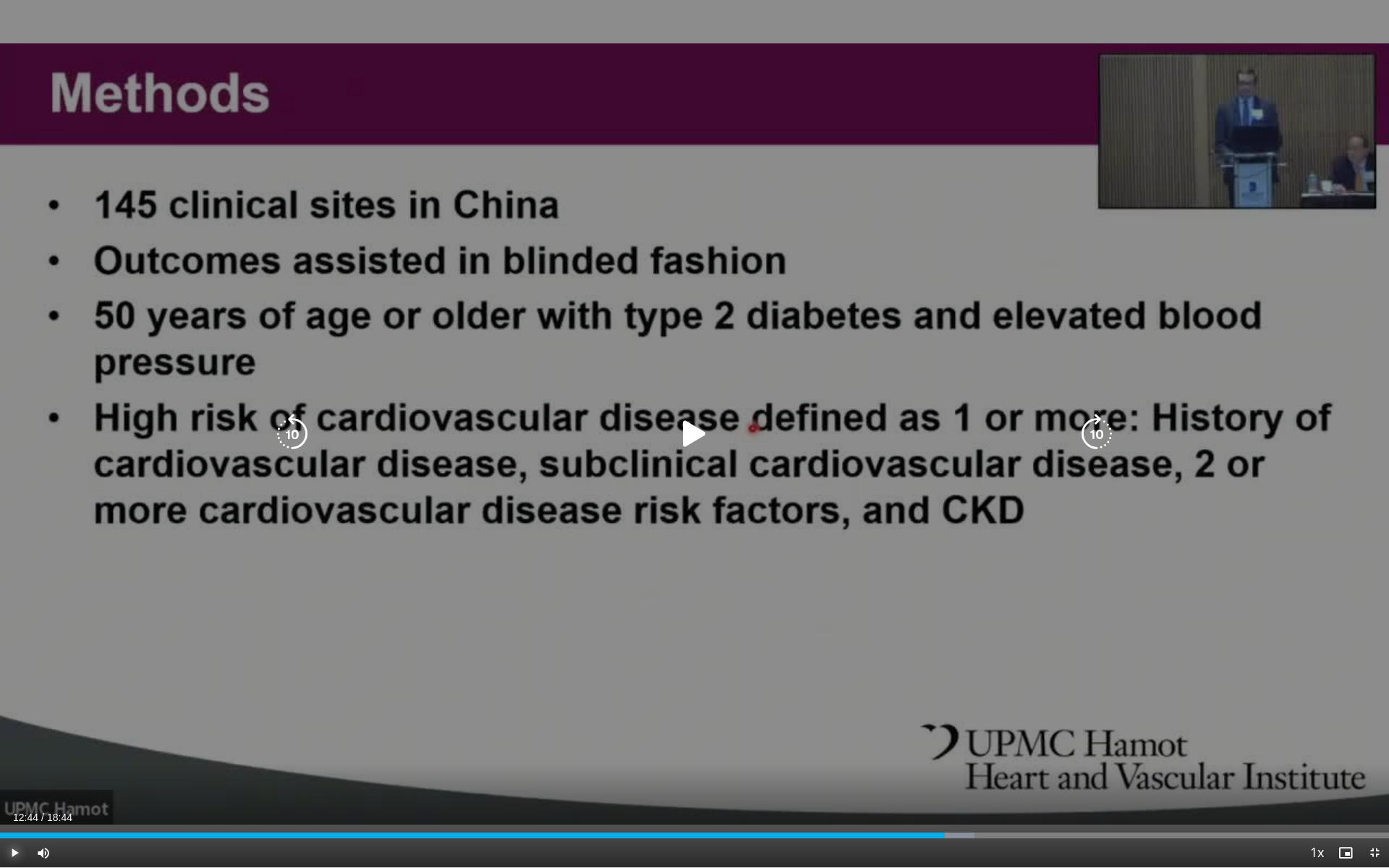
click at [944, 789] on div "Loaded : 70.17% 12:44 12:38" at bounding box center [694, 831] width 1389 height 13
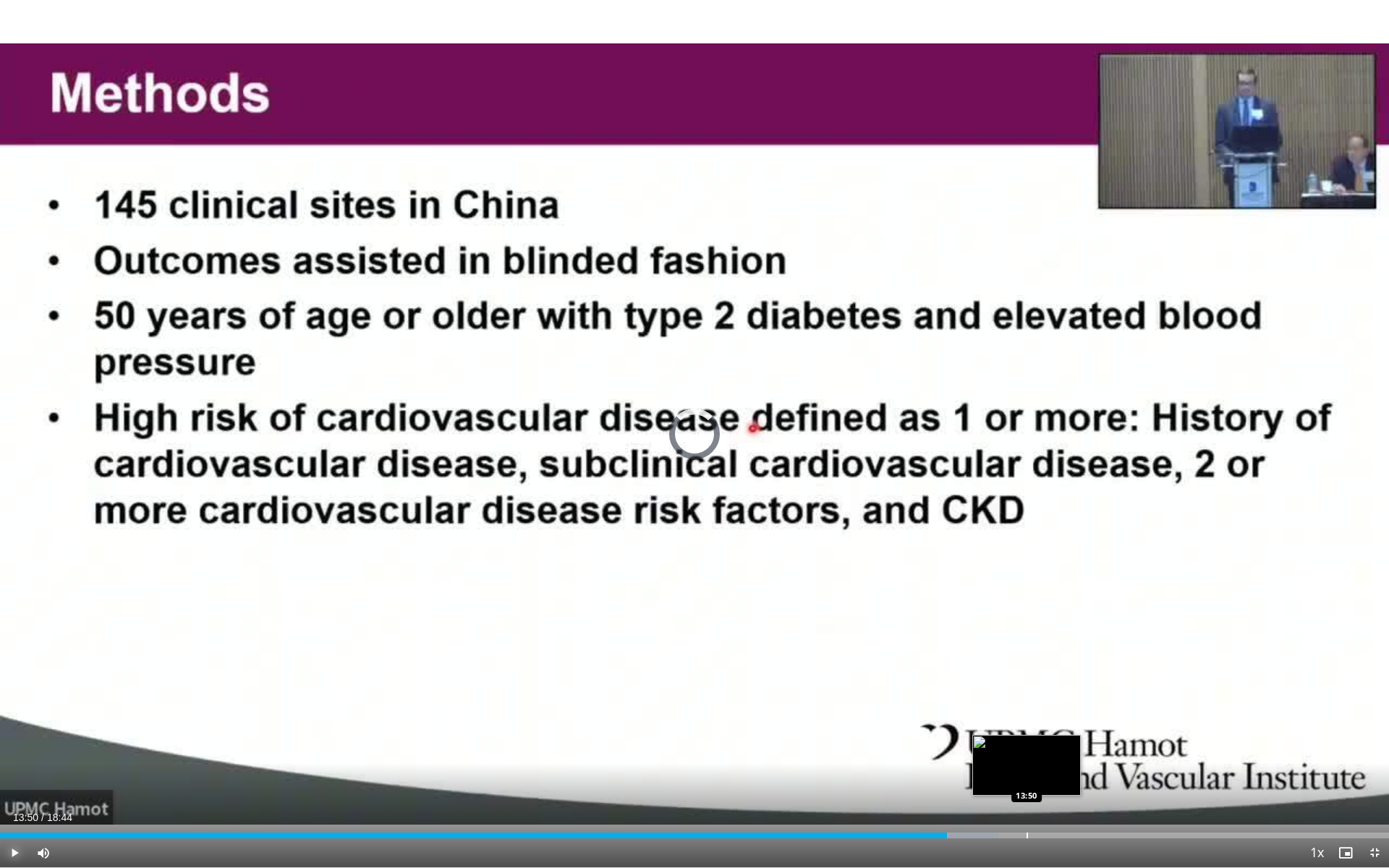
click at [1027, 789] on div "Progress Bar" at bounding box center [1027, 835] width 1 height 6
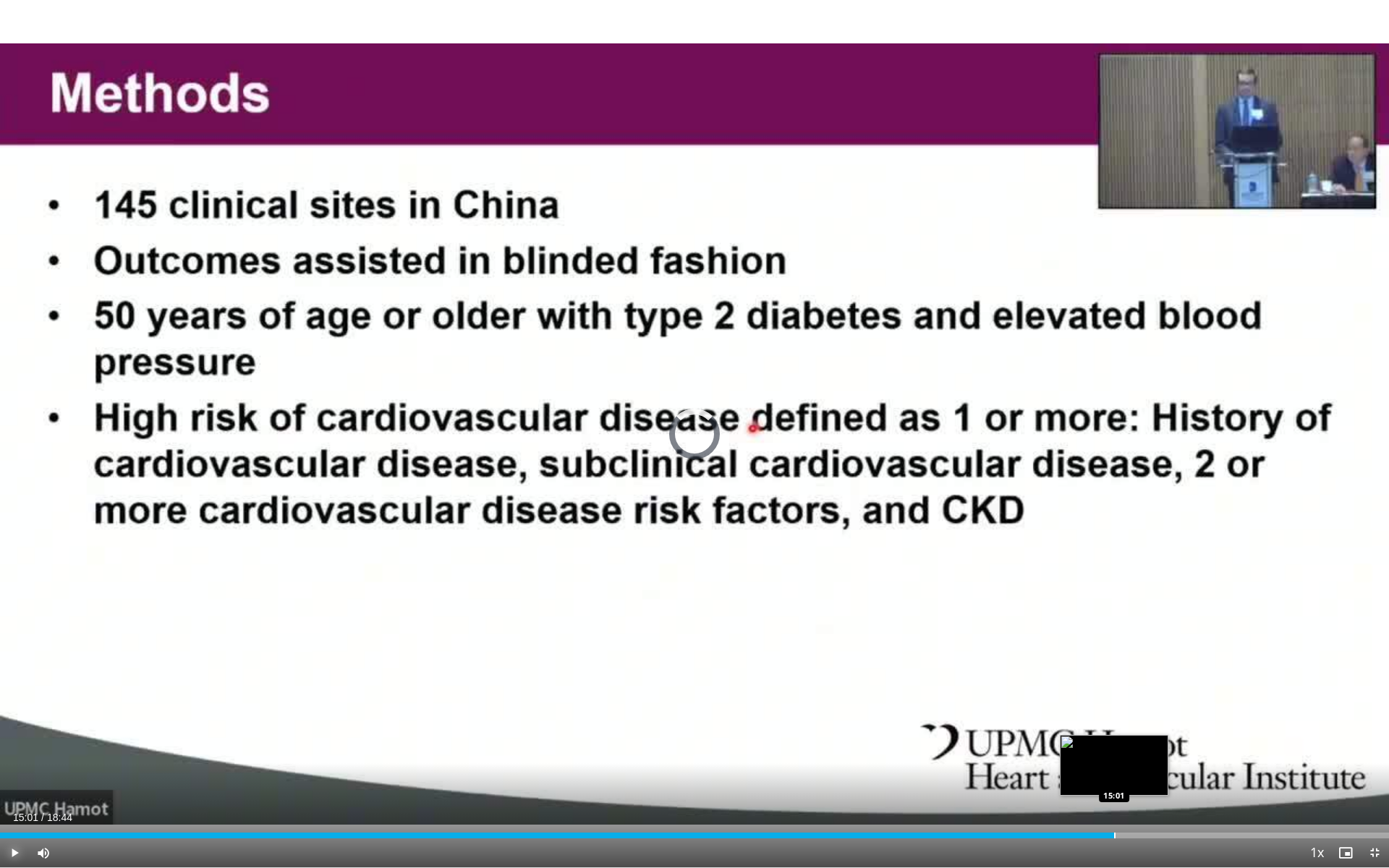
click at [1114, 789] on div "Progress Bar" at bounding box center [1115, 835] width 1 height 6
click at [1184, 789] on div "Progress Bar" at bounding box center [1185, 835] width 1 height 6
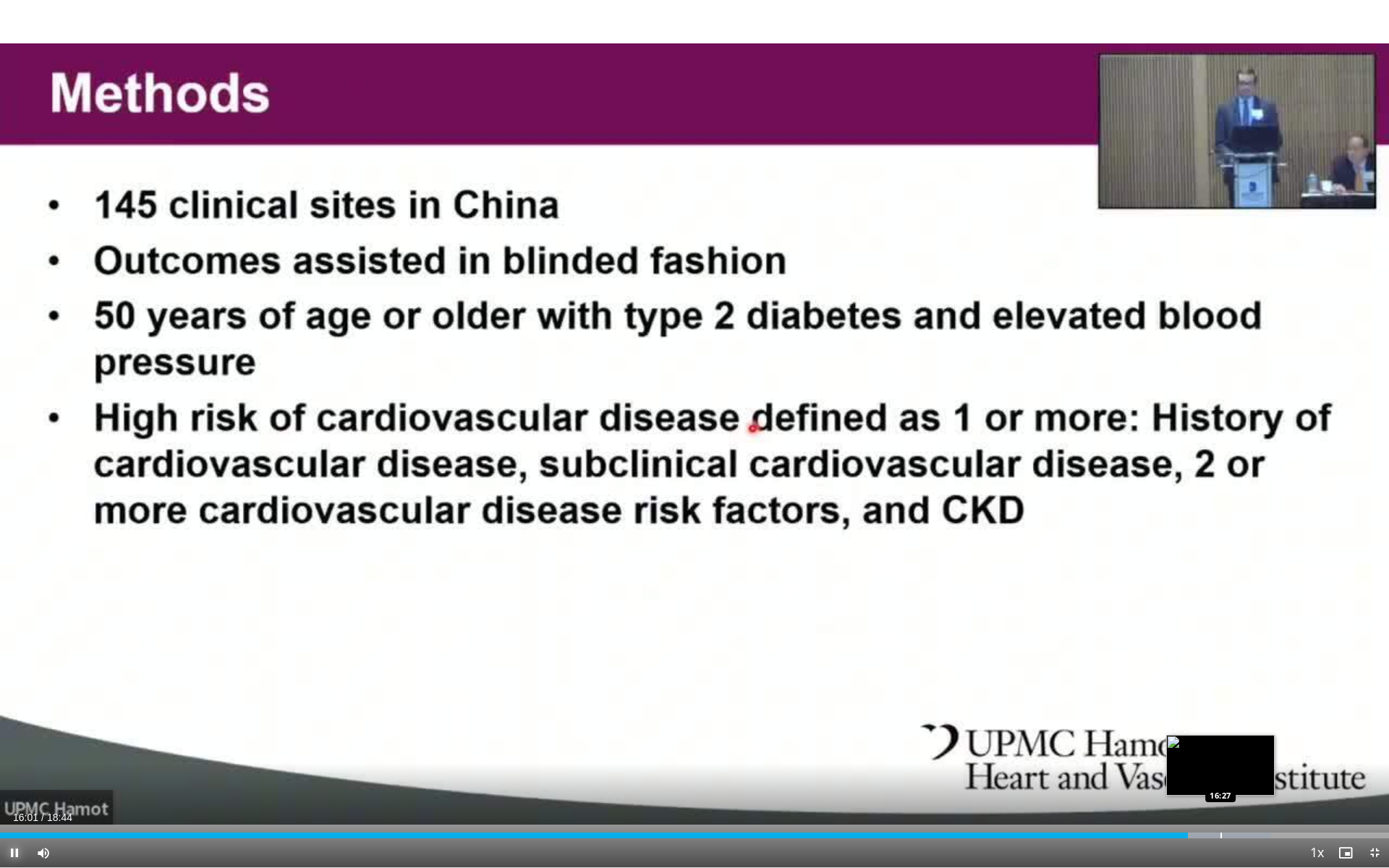
click at [1220, 789] on div "Progress Bar" at bounding box center [1221, 835] width 1 height 6
click at [1371, 789] on span "Video Player" at bounding box center [1374, 852] width 29 height 29
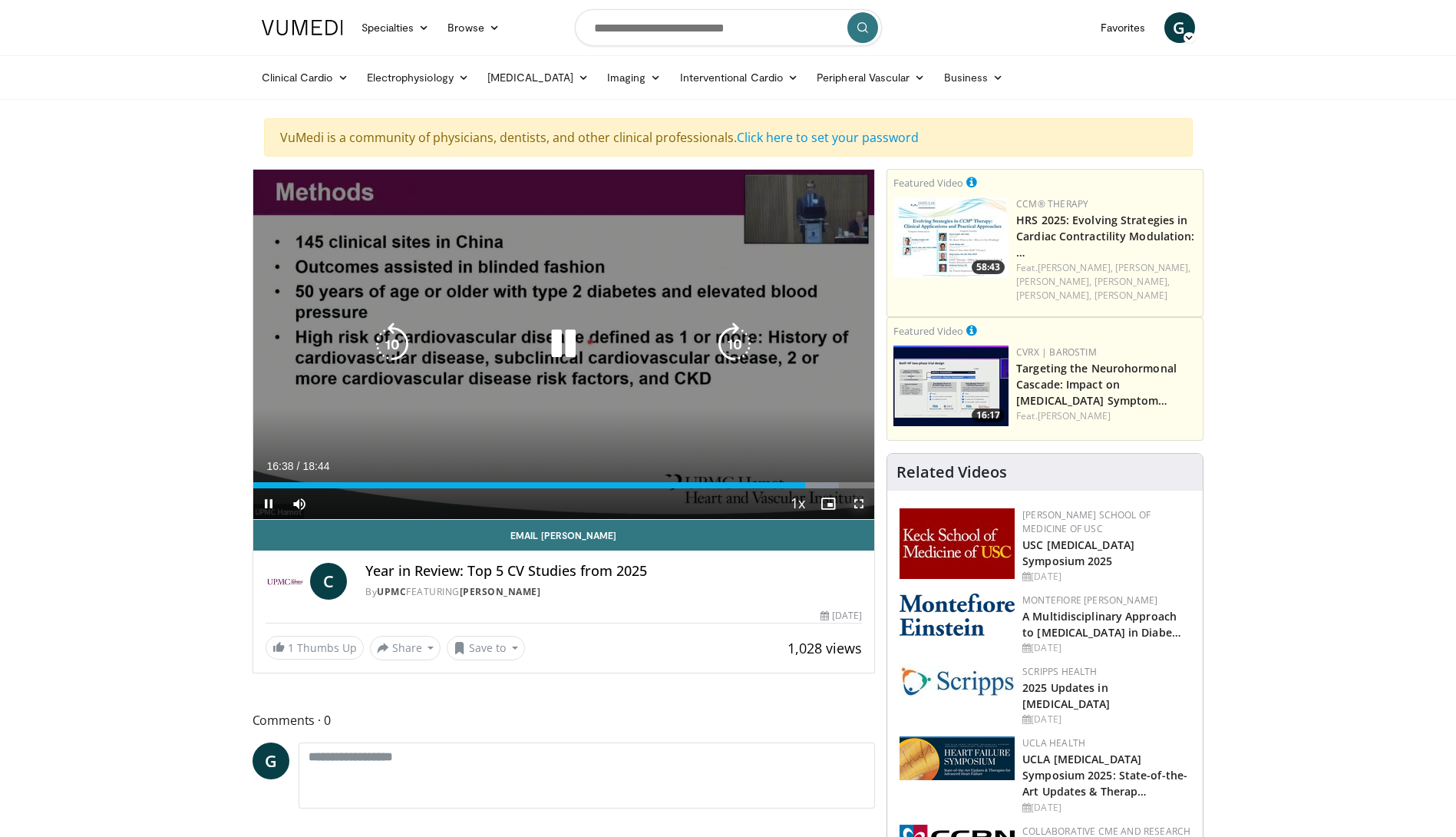
drag, startPoint x: 862, startPoint y: 508, endPoint x: 865, endPoint y: 588, distance: 80.1
click at [862, 508] on span "Video Player" at bounding box center [859, 504] width 31 height 31
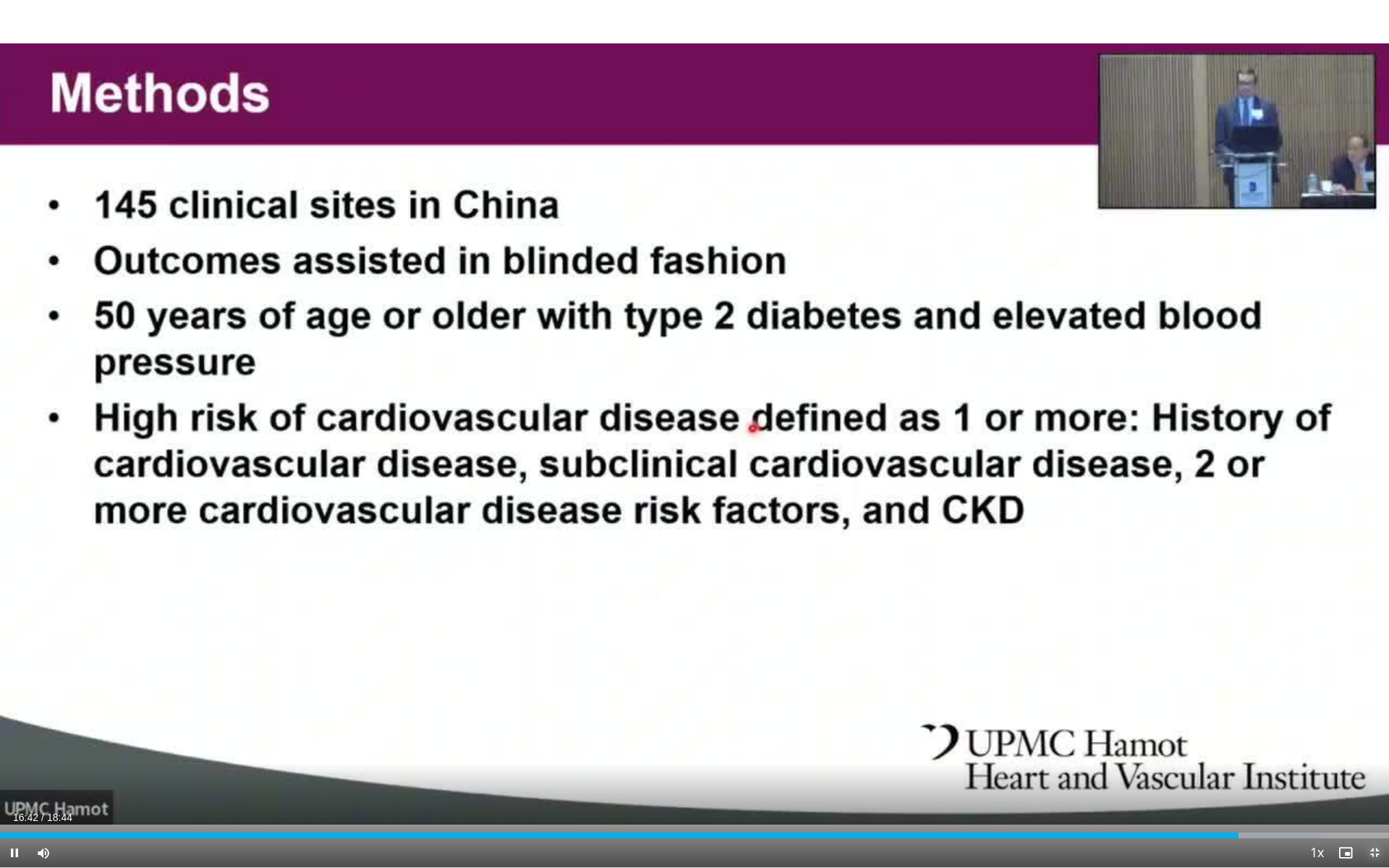
drag, startPoint x: 1373, startPoint y: 848, endPoint x: 1369, endPoint y: 771, distance: 77.1
click at [1371, 789] on span "Video Player" at bounding box center [1374, 852] width 29 height 29
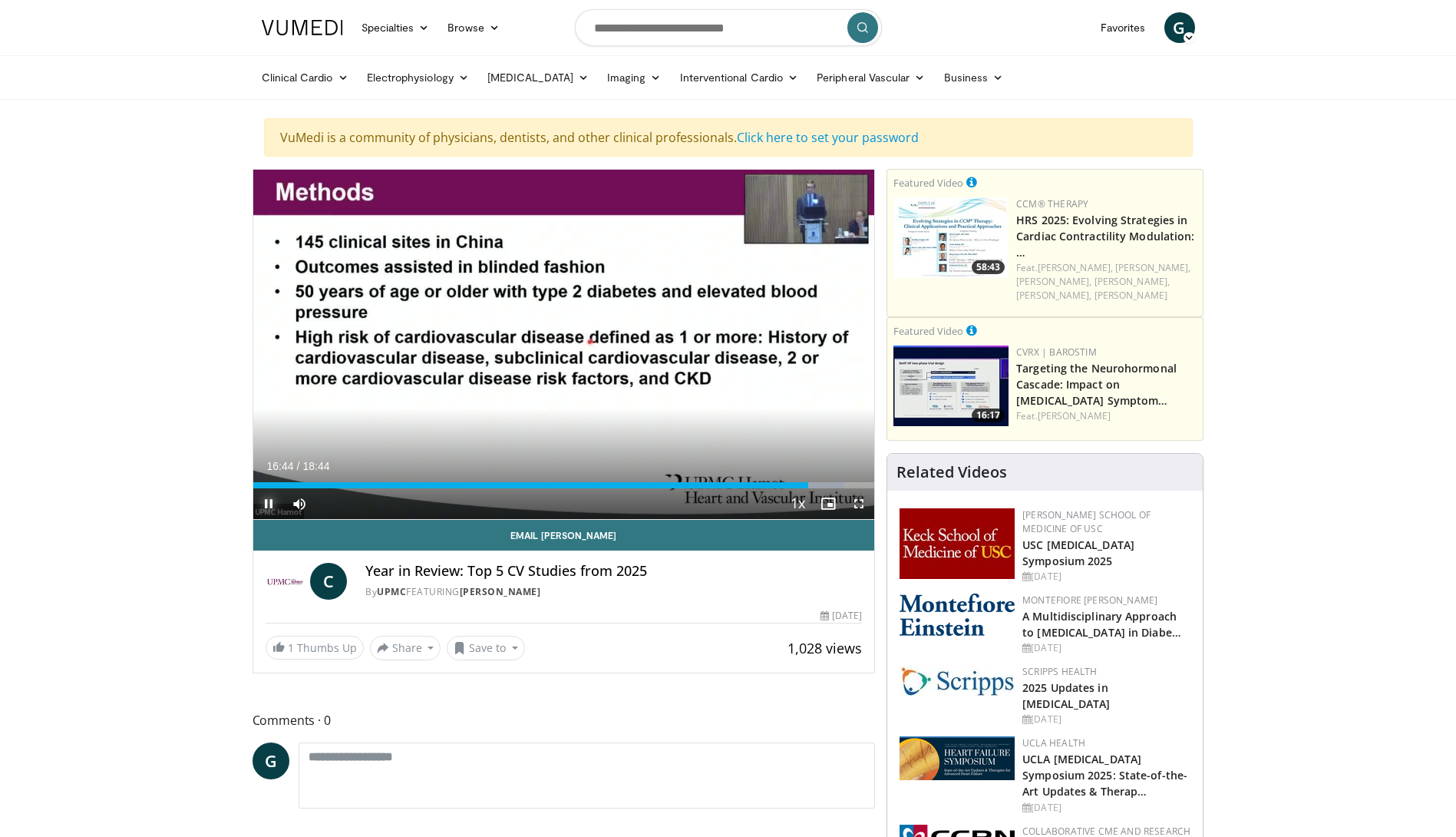
click at [270, 503] on span "Video Player" at bounding box center [268, 504] width 31 height 31
click at [833, 486] on div "Progress Bar" at bounding box center [834, 486] width 2 height 6
click at [839, 486] on div "Progress Bar" at bounding box center [839, 486] width 2 height 6
click at [841, 486] on div "Progress Bar" at bounding box center [842, 486] width 2 height 6
click at [846, 486] on div "Progress Bar" at bounding box center [847, 486] width 2 height 6
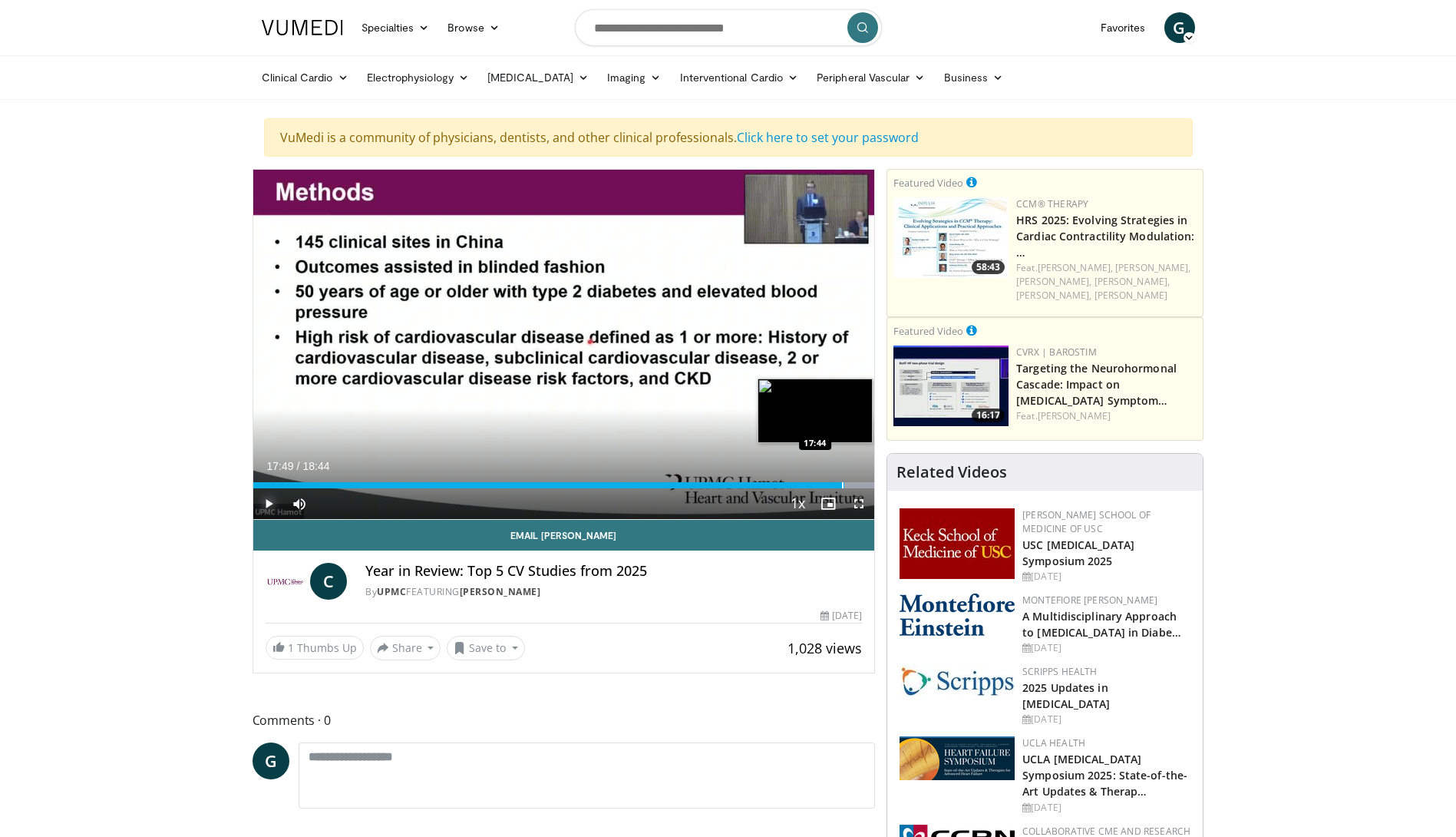
click at [842, 486] on div "Progress Bar" at bounding box center [843, 486] width 2 height 6
click at [838, 487] on div "Progress Bar" at bounding box center [839, 486] width 2 height 6
click at [833, 486] on div "Progress Bar" at bounding box center [834, 486] width 2 height 6
click at [267, 500] on span "Video Player" at bounding box center [268, 504] width 31 height 31
click at [270, 501] on span "Video Player" at bounding box center [268, 504] width 31 height 31
